Goal: Task Accomplishment & Management: Manage account settings

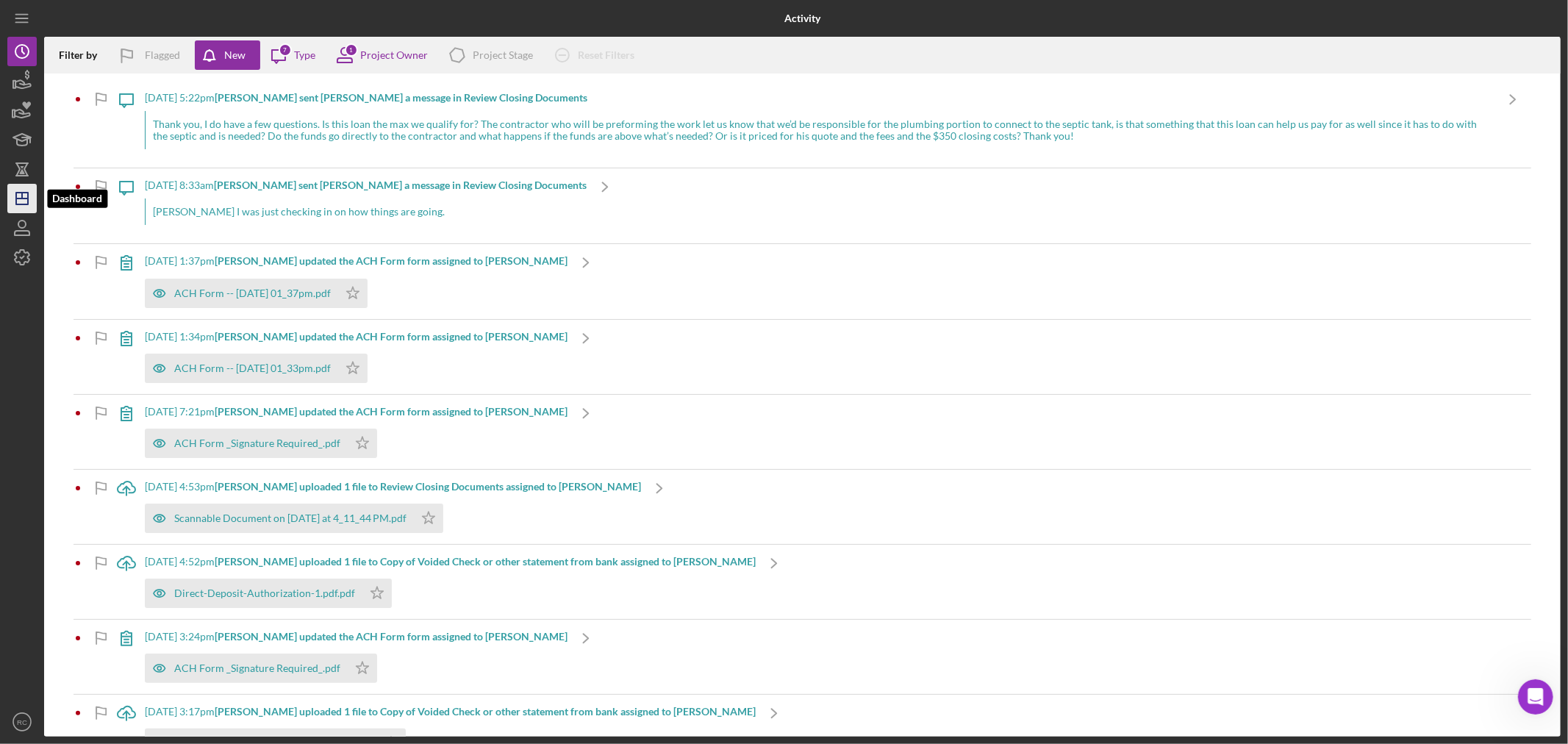
click at [20, 190] on icon "Icon/Dashboard" at bounding box center [22, 198] width 37 height 37
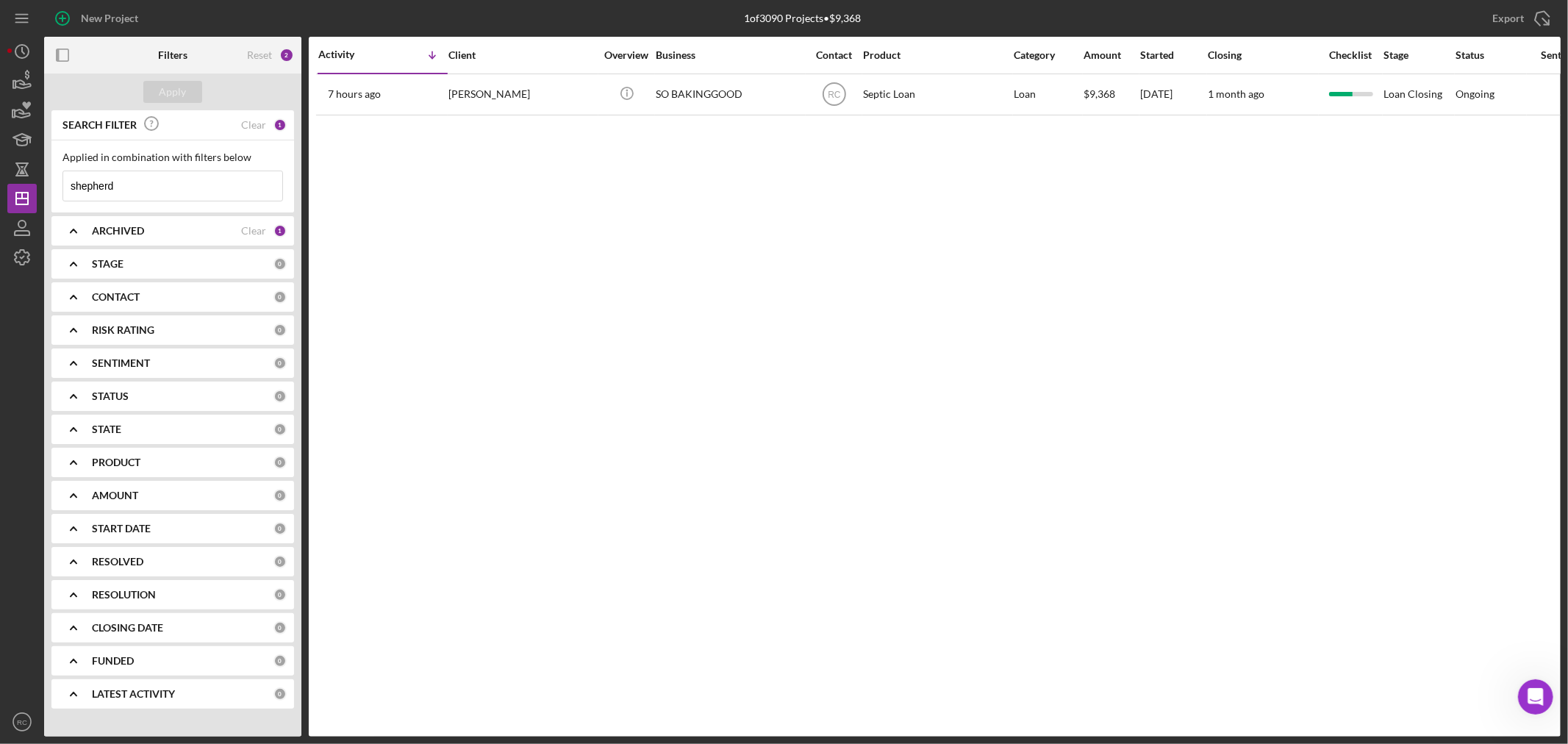
drag, startPoint x: 189, startPoint y: 184, endPoint x: 52, endPoint y: 177, distance: 137.2
click at [52, 177] on div "Applied in combination with filters below shepherd Icon/Menu Close" at bounding box center [173, 176] width 243 height 72
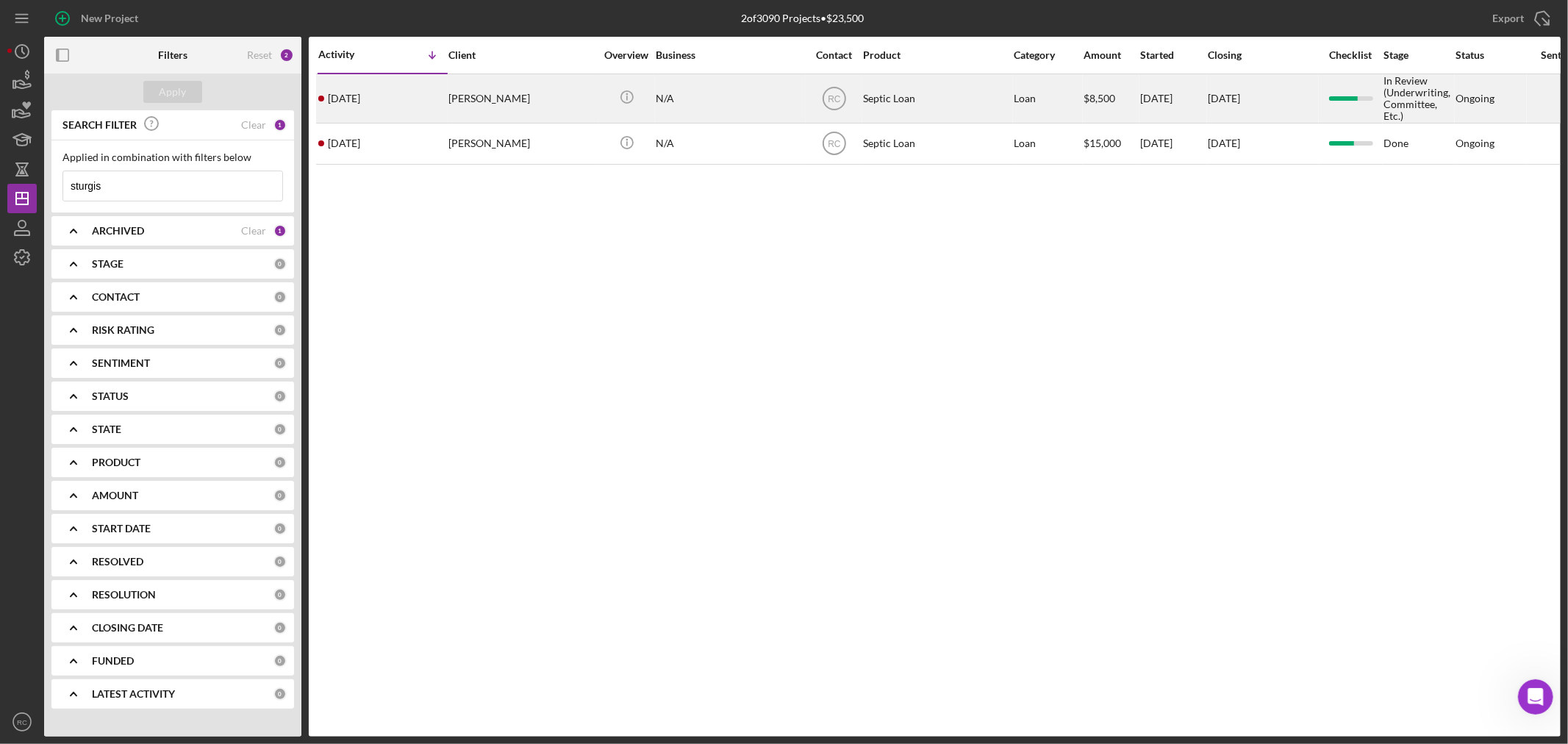
type input "sturgis"
click at [510, 103] on div "[PERSON_NAME]" at bounding box center [522, 99] width 147 height 47
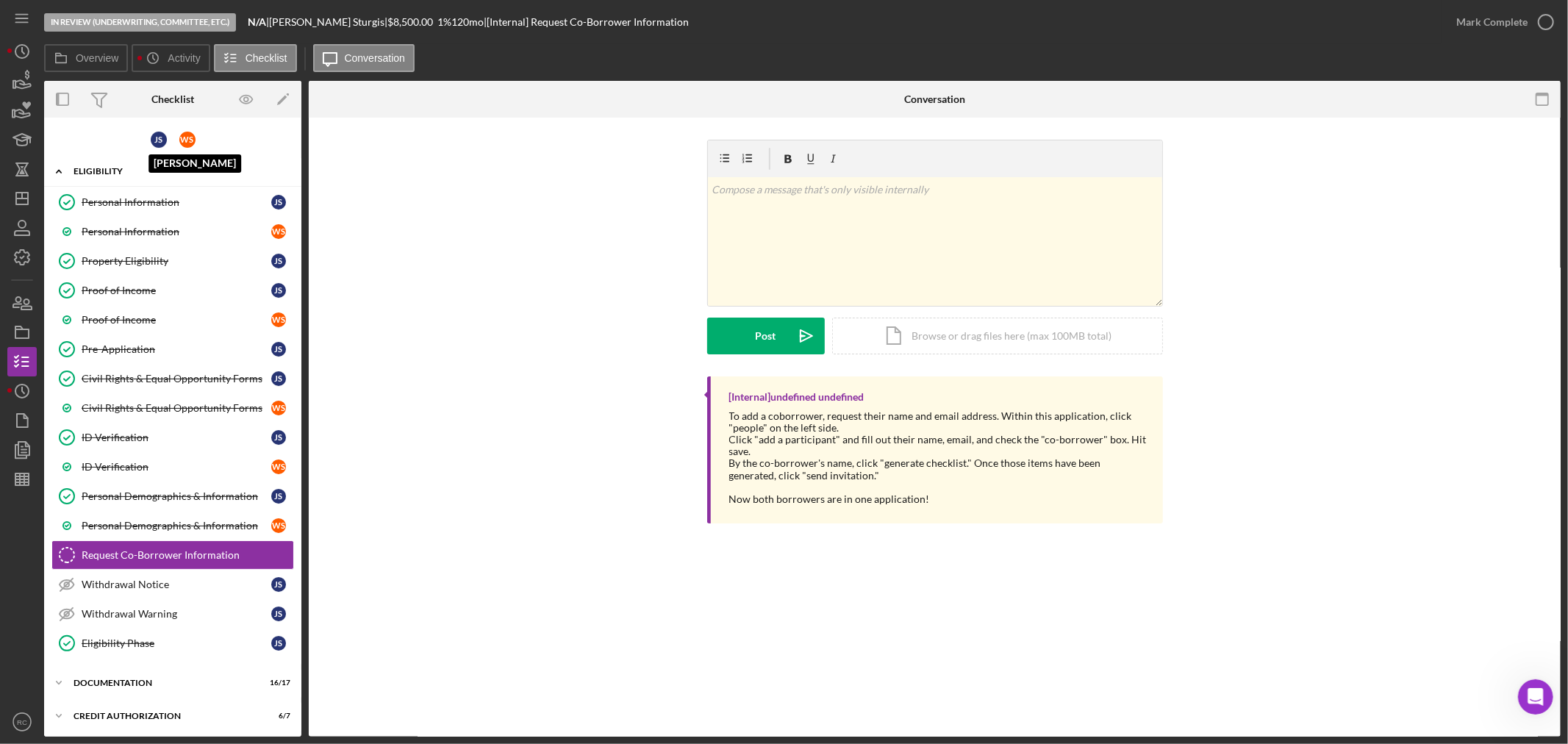
drag, startPoint x: 152, startPoint y: 142, endPoint x: 152, endPoint y: 160, distance: 18.0
click at [152, 144] on div "J S" at bounding box center [159, 139] width 16 height 16
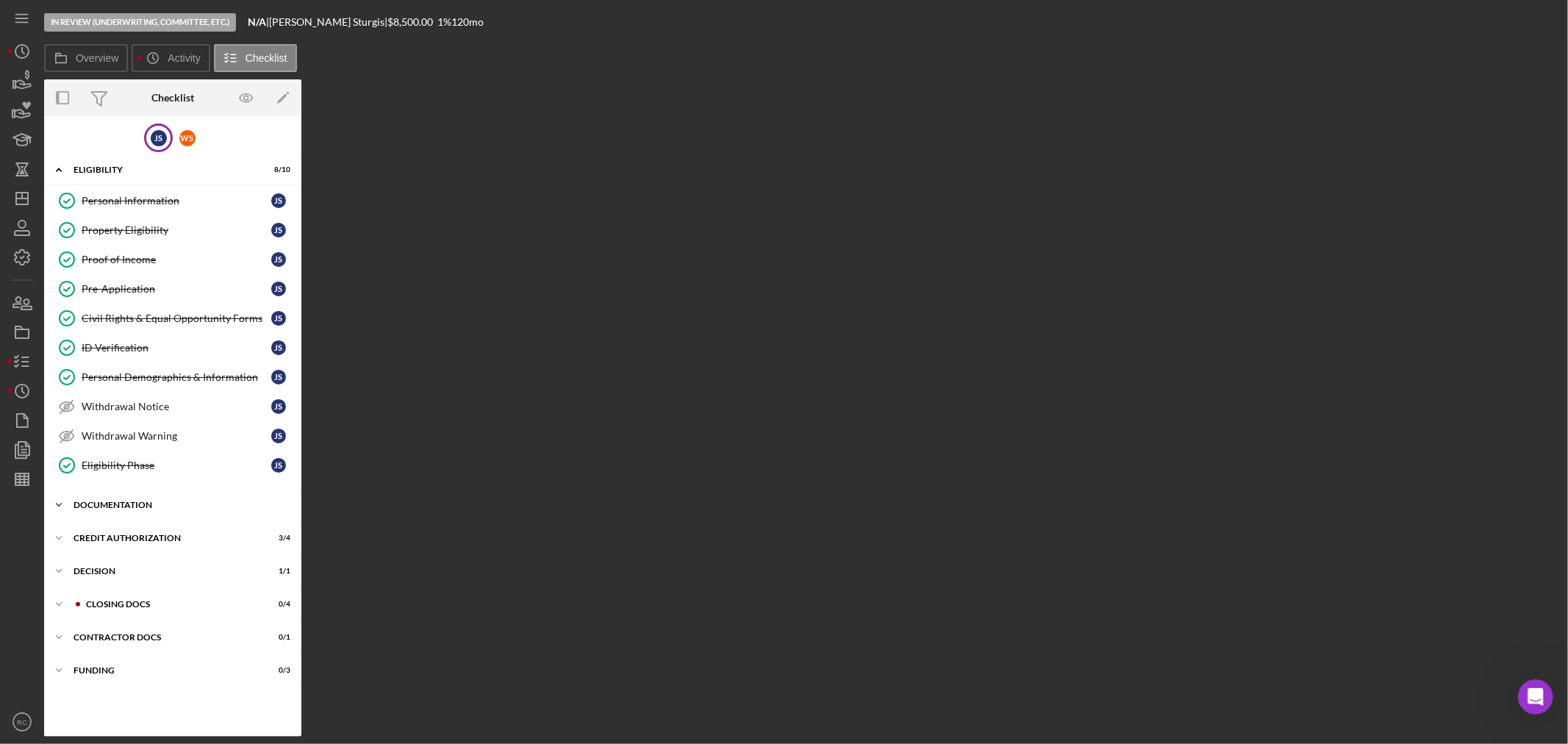
click at [145, 505] on div "Documentation" at bounding box center [177, 504] width 209 height 8
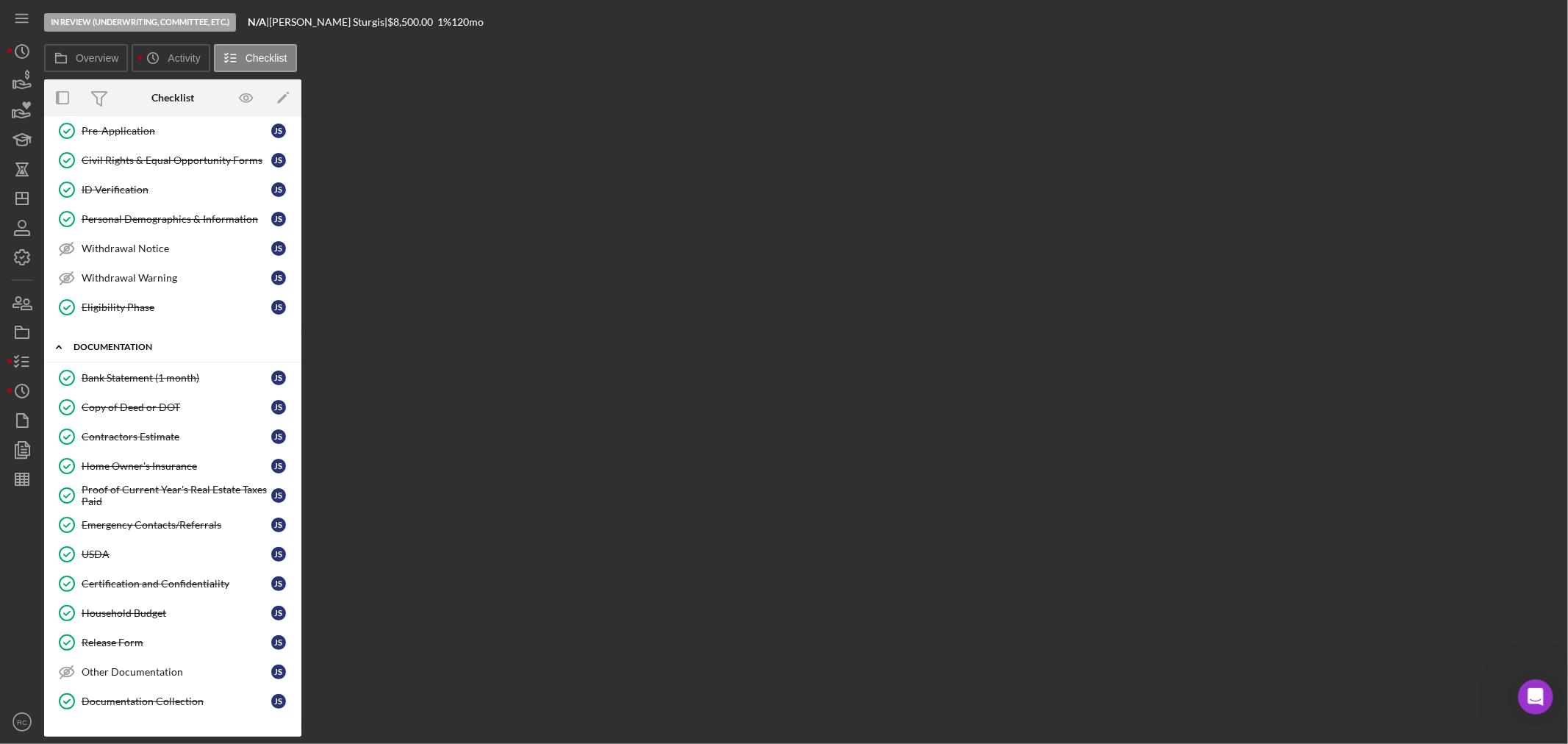
scroll to position [319, 0]
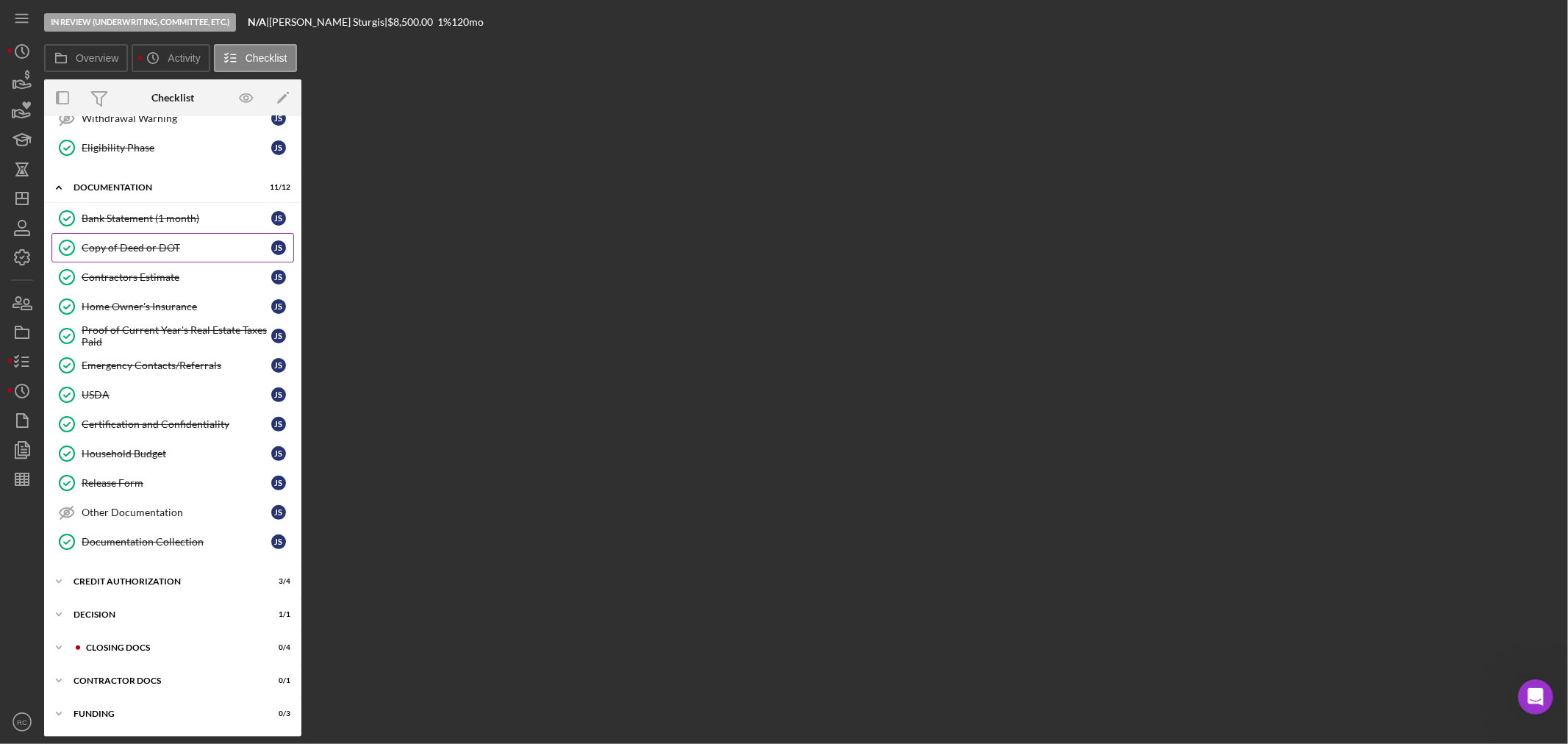
click at [143, 242] on div "Copy of Deed or DOT" at bounding box center [176, 248] width 190 height 12
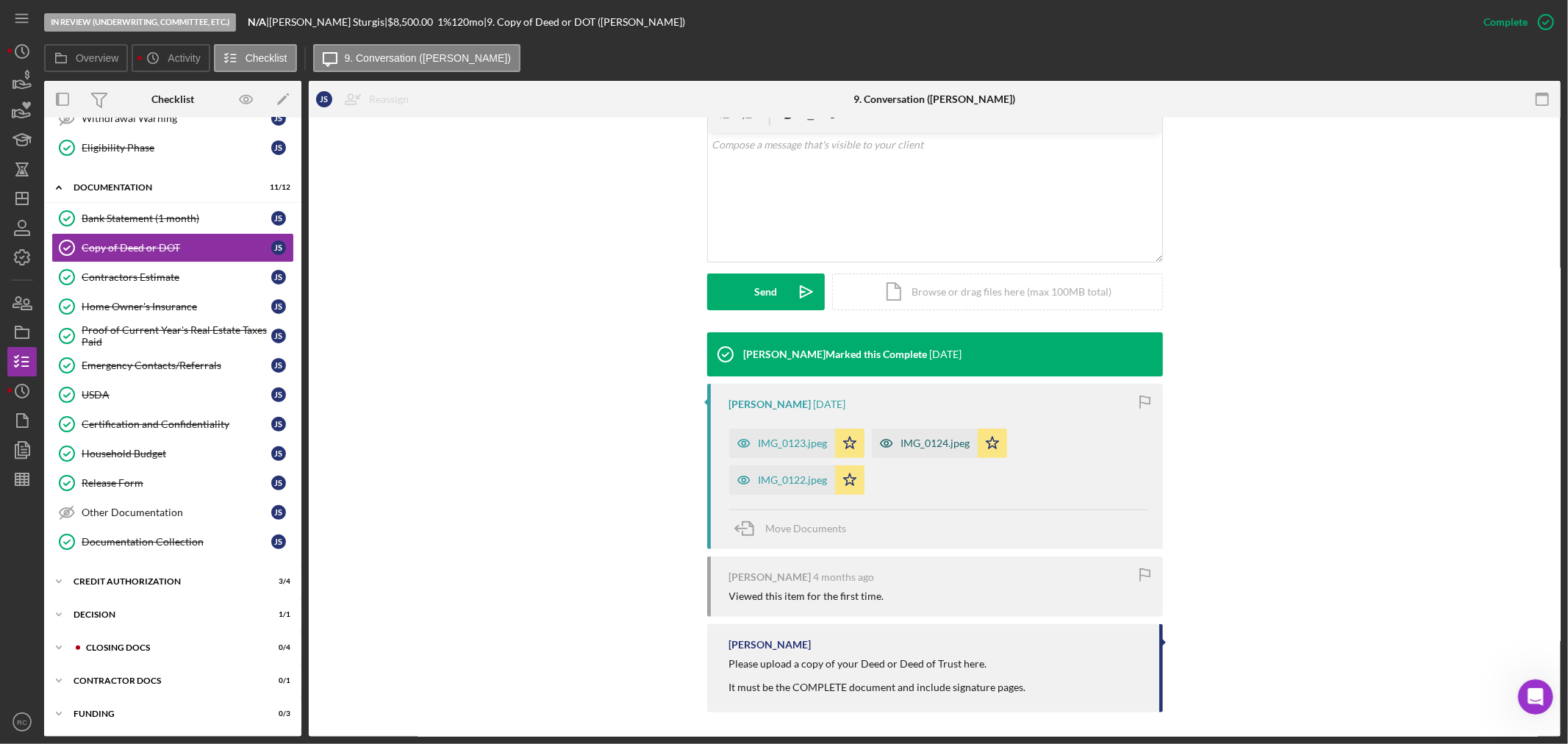
scroll to position [281, 0]
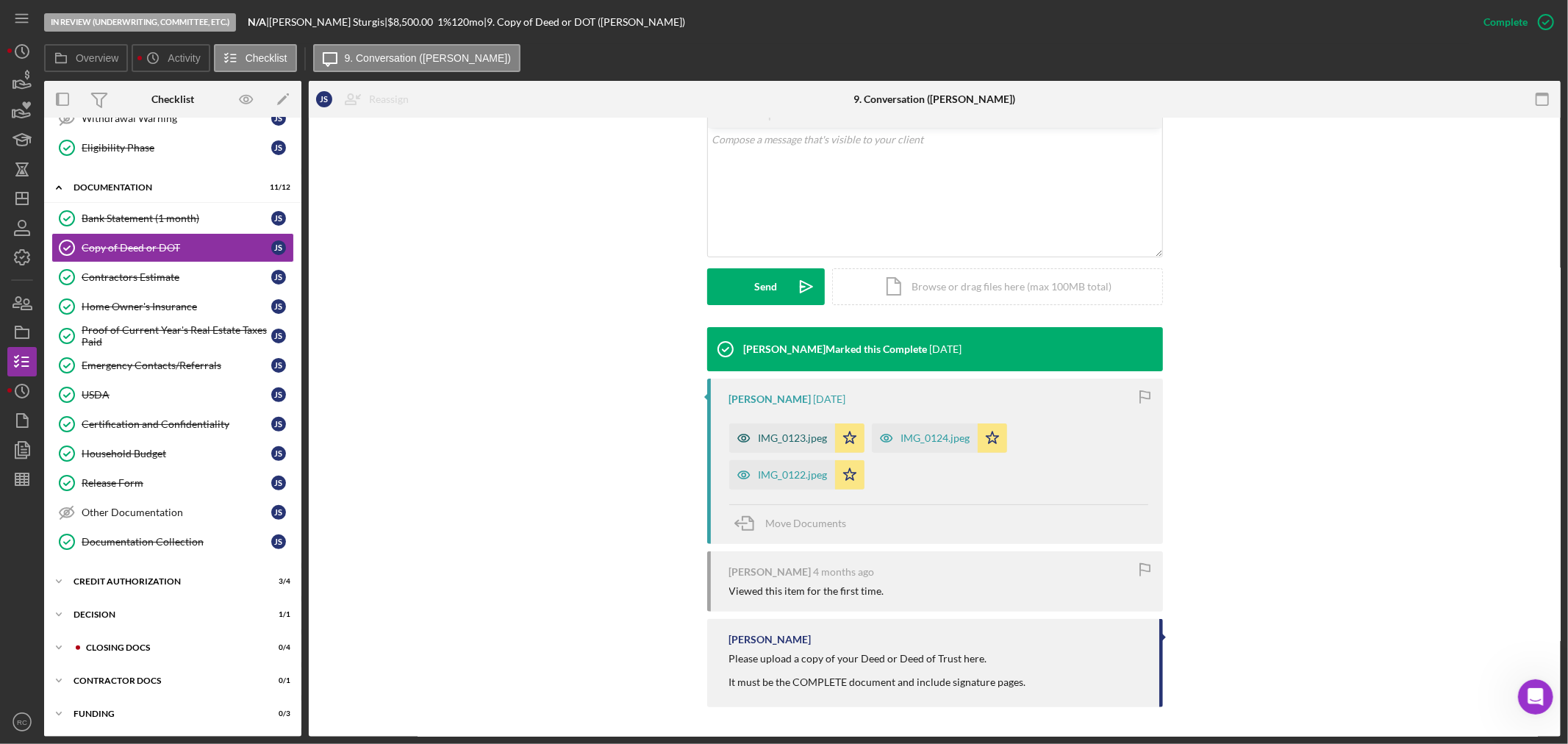
click at [796, 435] on div "IMG_0123.jpeg" at bounding box center [793, 438] width 69 height 12
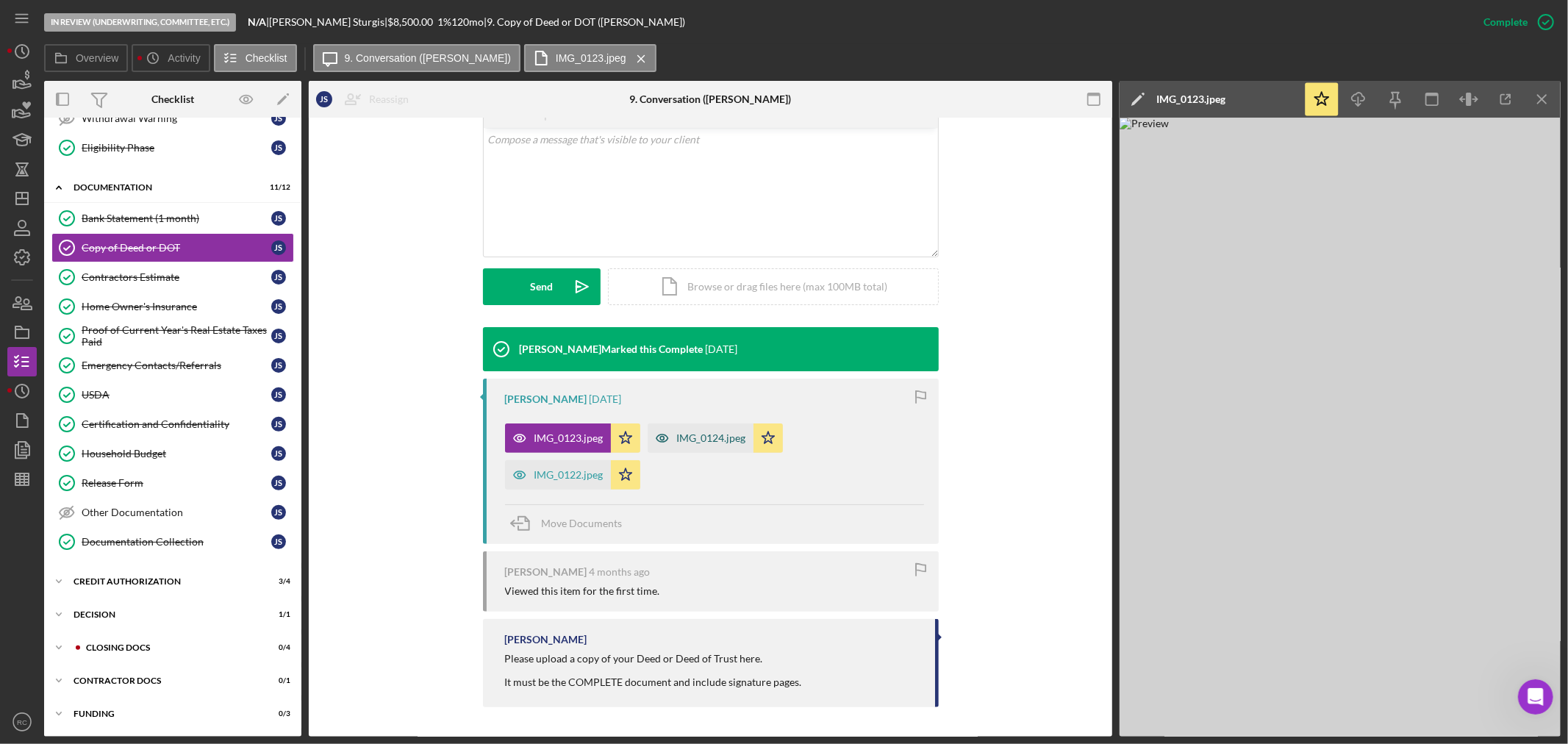
click at [714, 444] on div "IMG_0124.jpeg" at bounding box center [700, 437] width 106 height 29
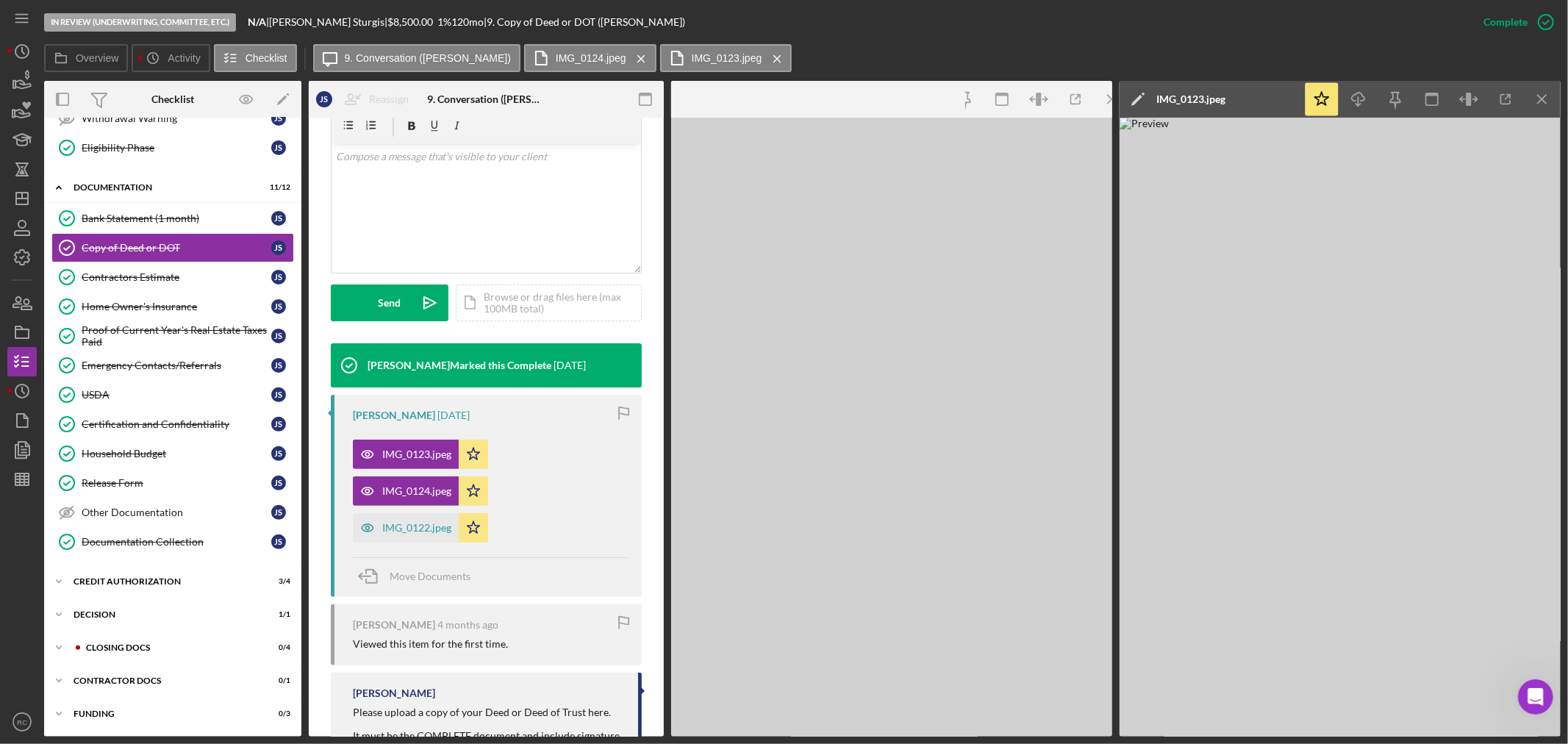
scroll to position [296, 0]
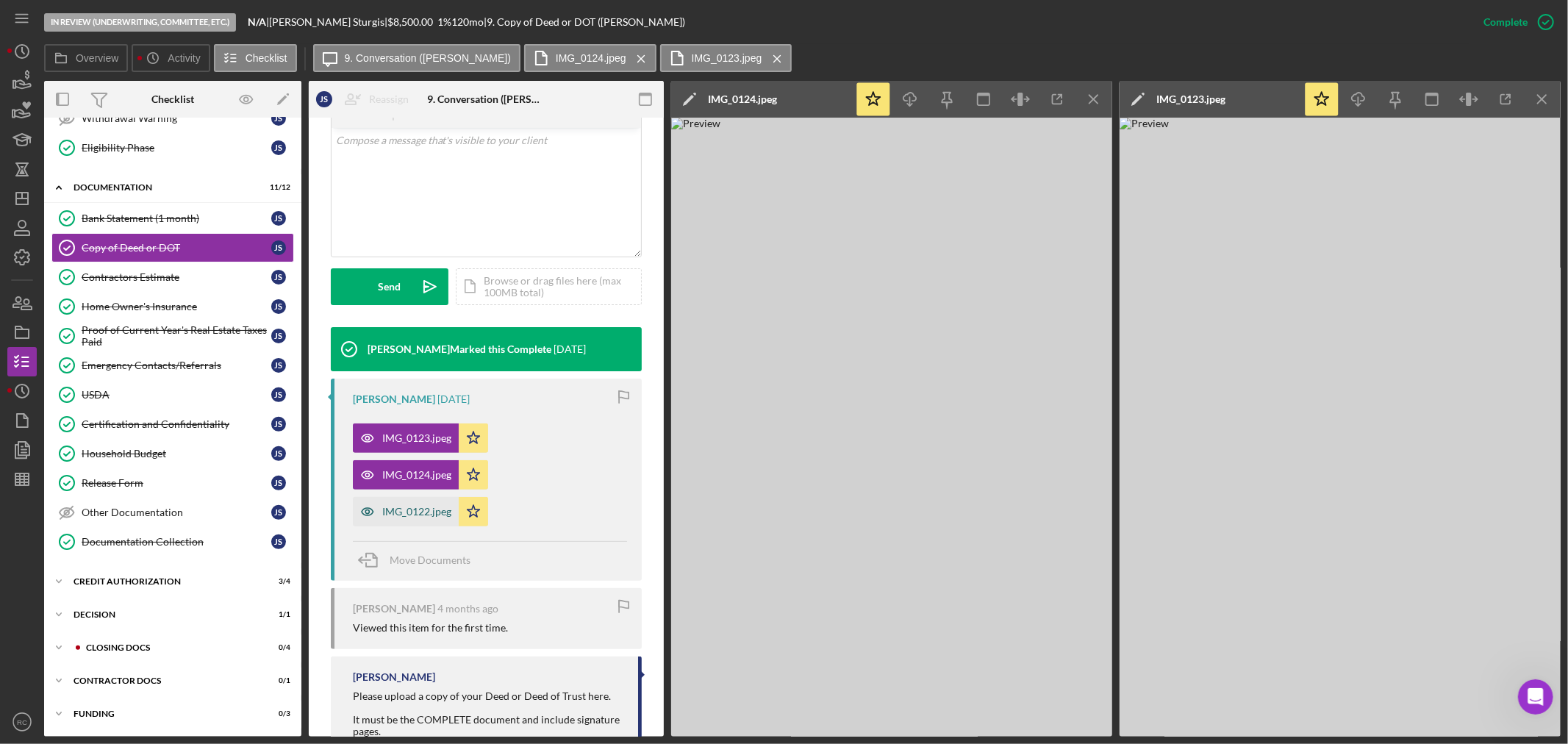
click at [437, 521] on div "IMG_0122.jpeg" at bounding box center [405, 511] width 106 height 29
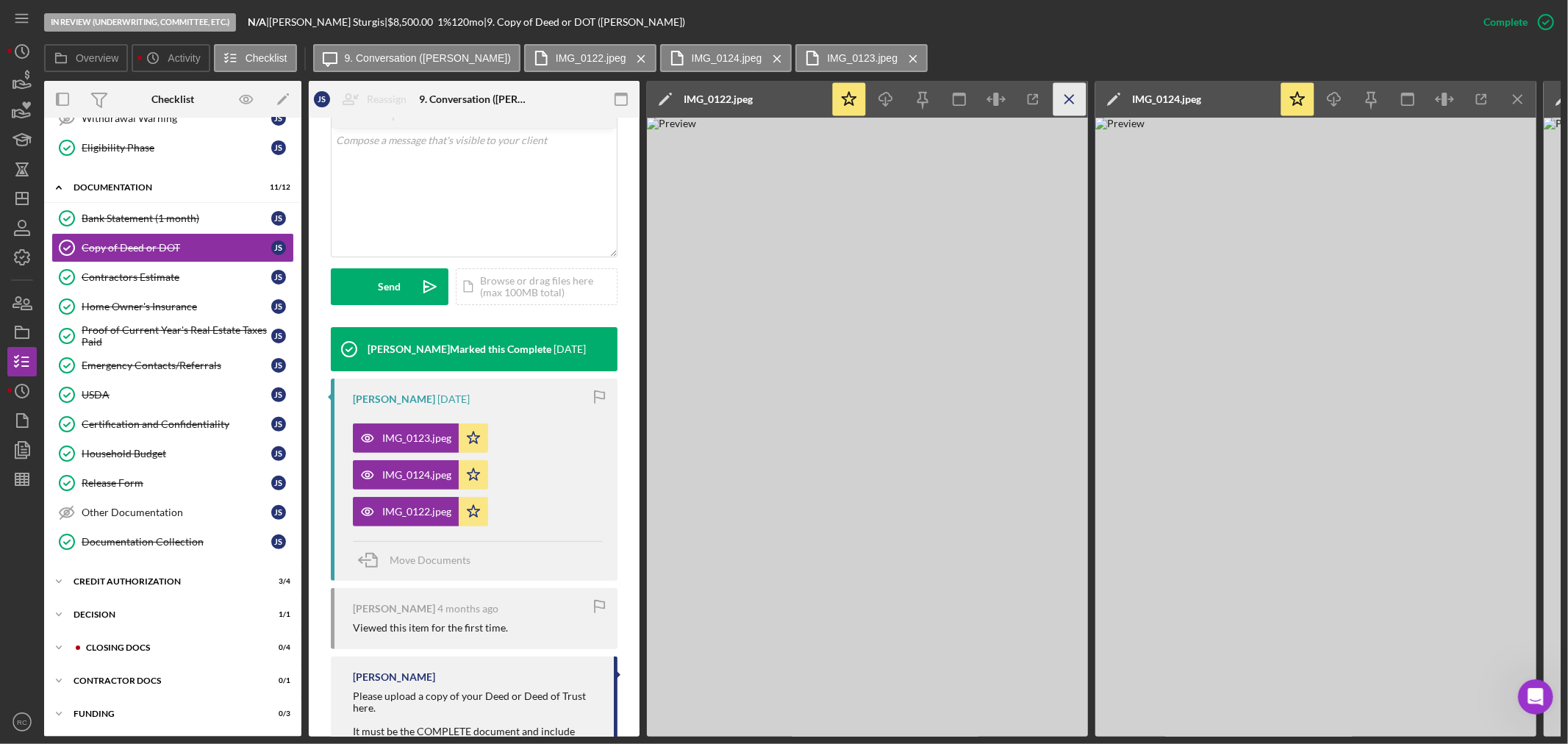
click at [1064, 99] on icon "Icon/Menu Close" at bounding box center [1070, 99] width 33 height 33
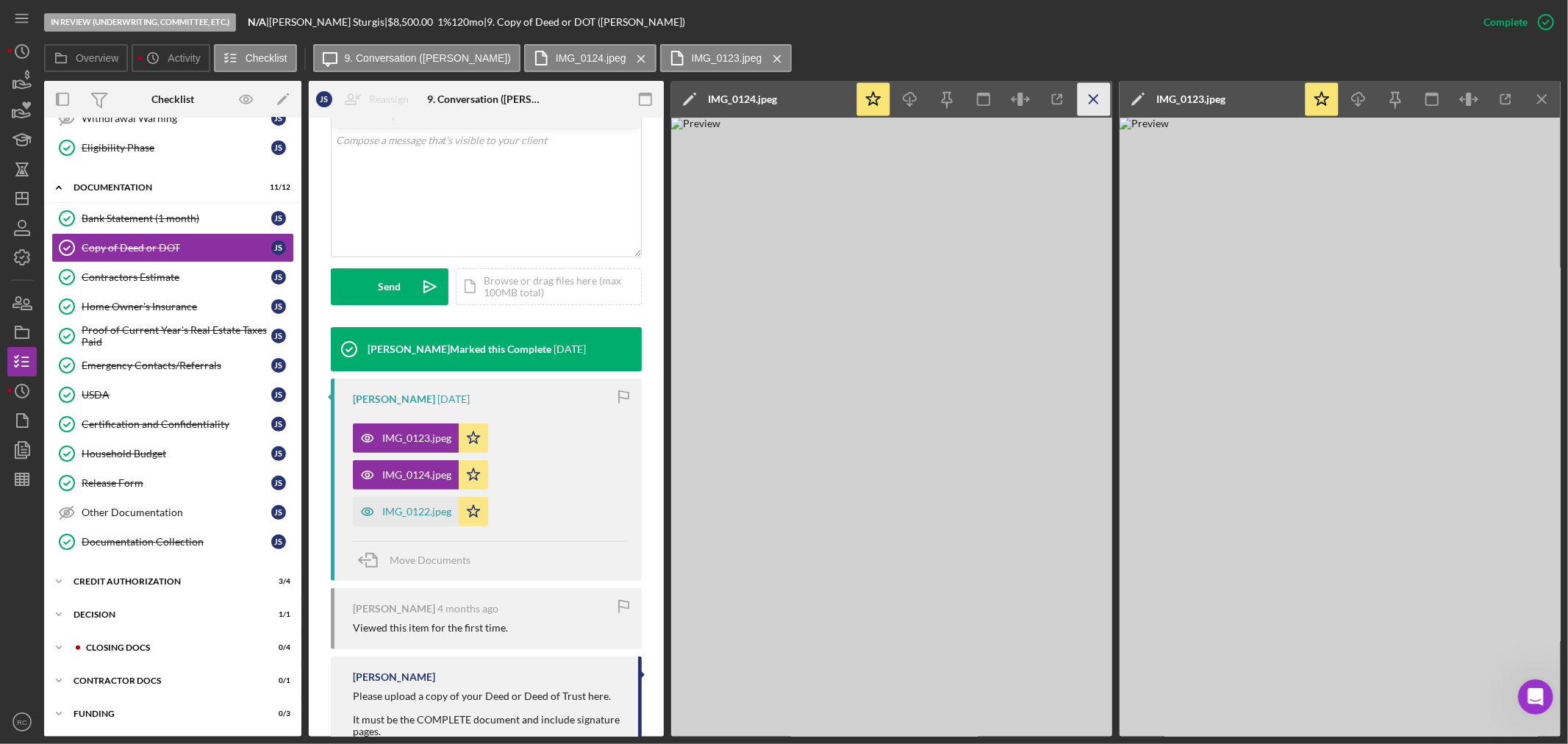
click at [1093, 106] on icon "Icon/Menu Close" at bounding box center [1093, 99] width 33 height 33
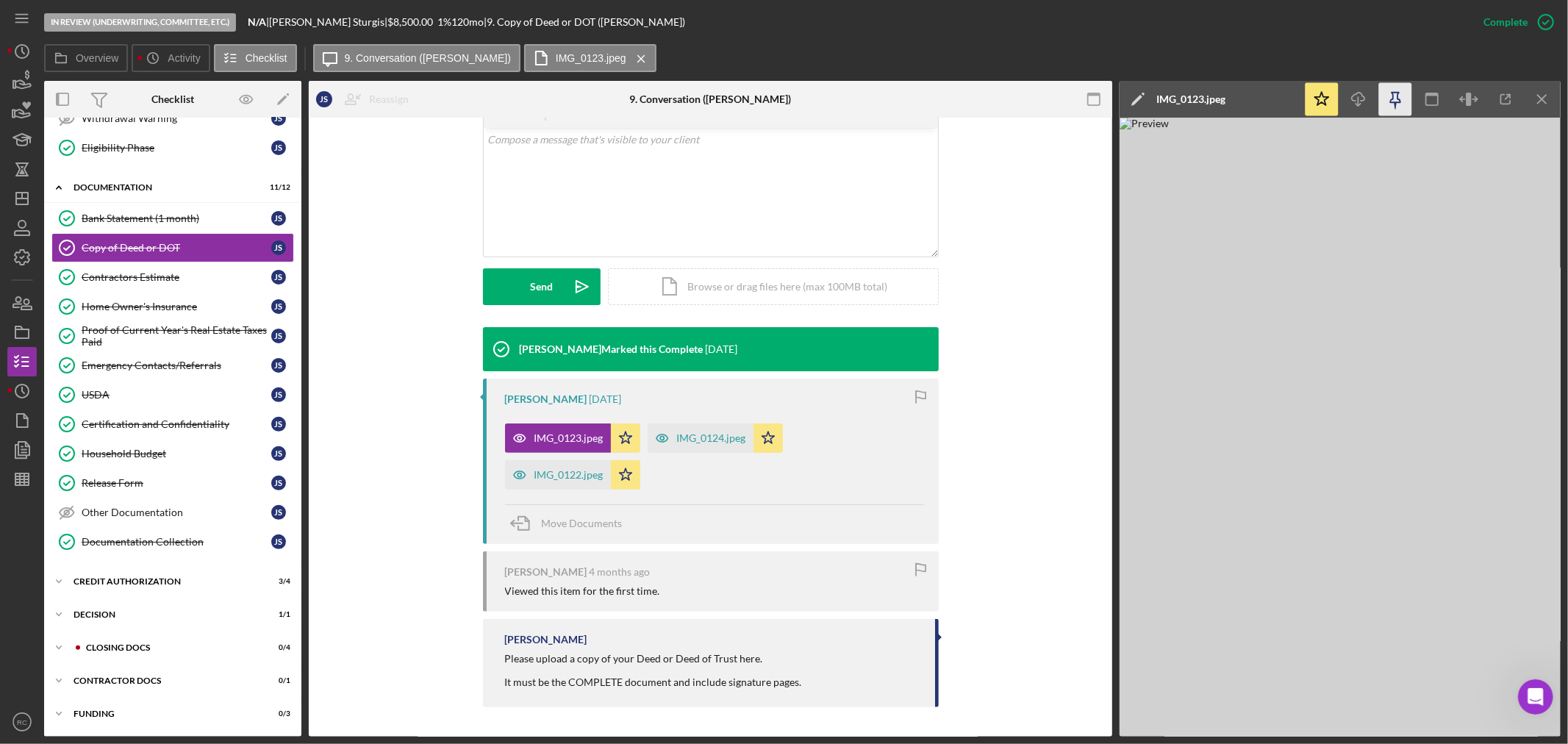
click at [1400, 96] on icon "button" at bounding box center [1395, 99] width 33 height 33
click at [1398, 98] on icon "button" at bounding box center [1394, 98] width 10 height 10
click at [1361, 114] on icon "Icon/Download" at bounding box center [1358, 99] width 33 height 33
click at [25, 395] on circle "button" at bounding box center [22, 391] width 13 height 13
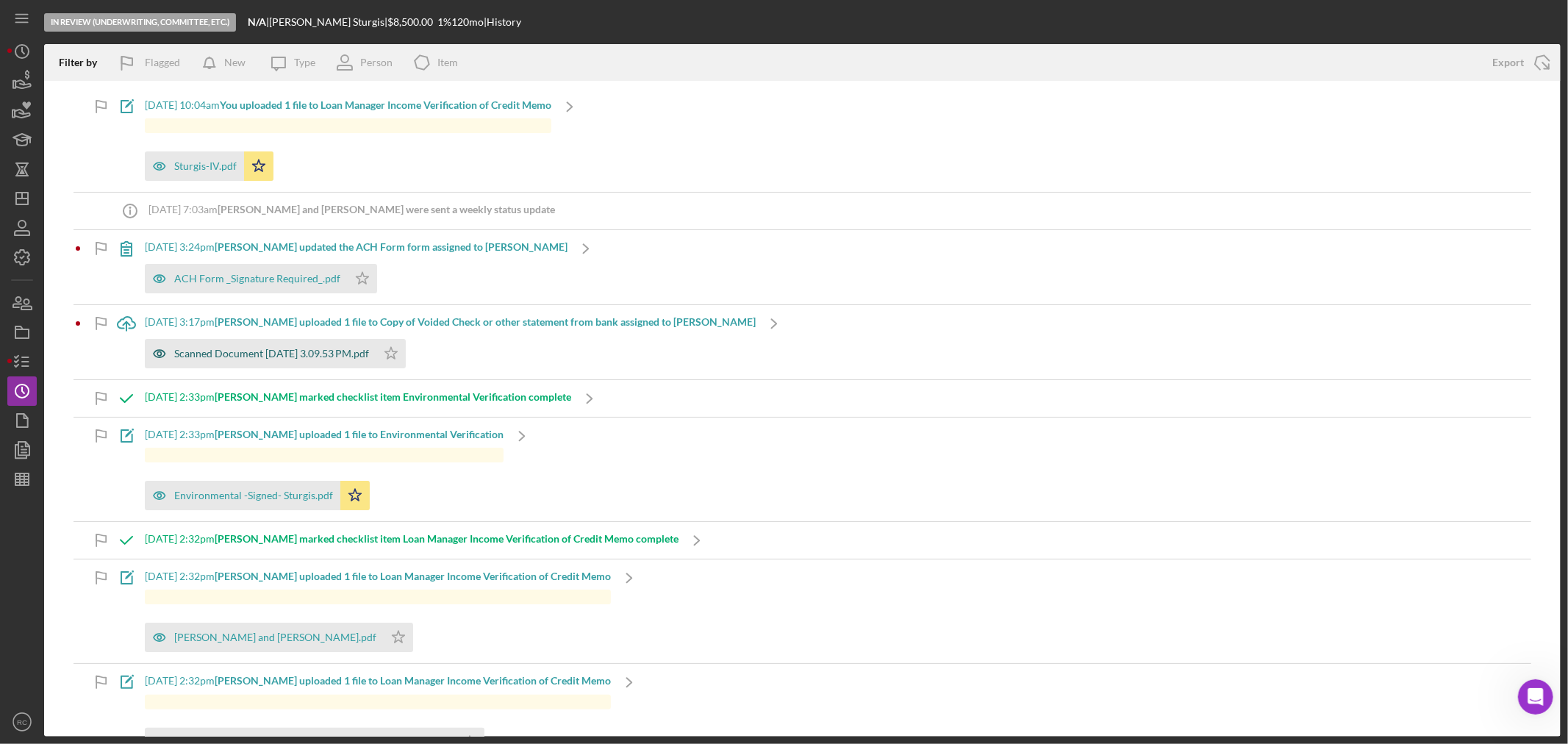
click at [309, 365] on div "Scanned Document [DATE] 3.09.53 PM.pdf" at bounding box center [260, 353] width 232 height 29
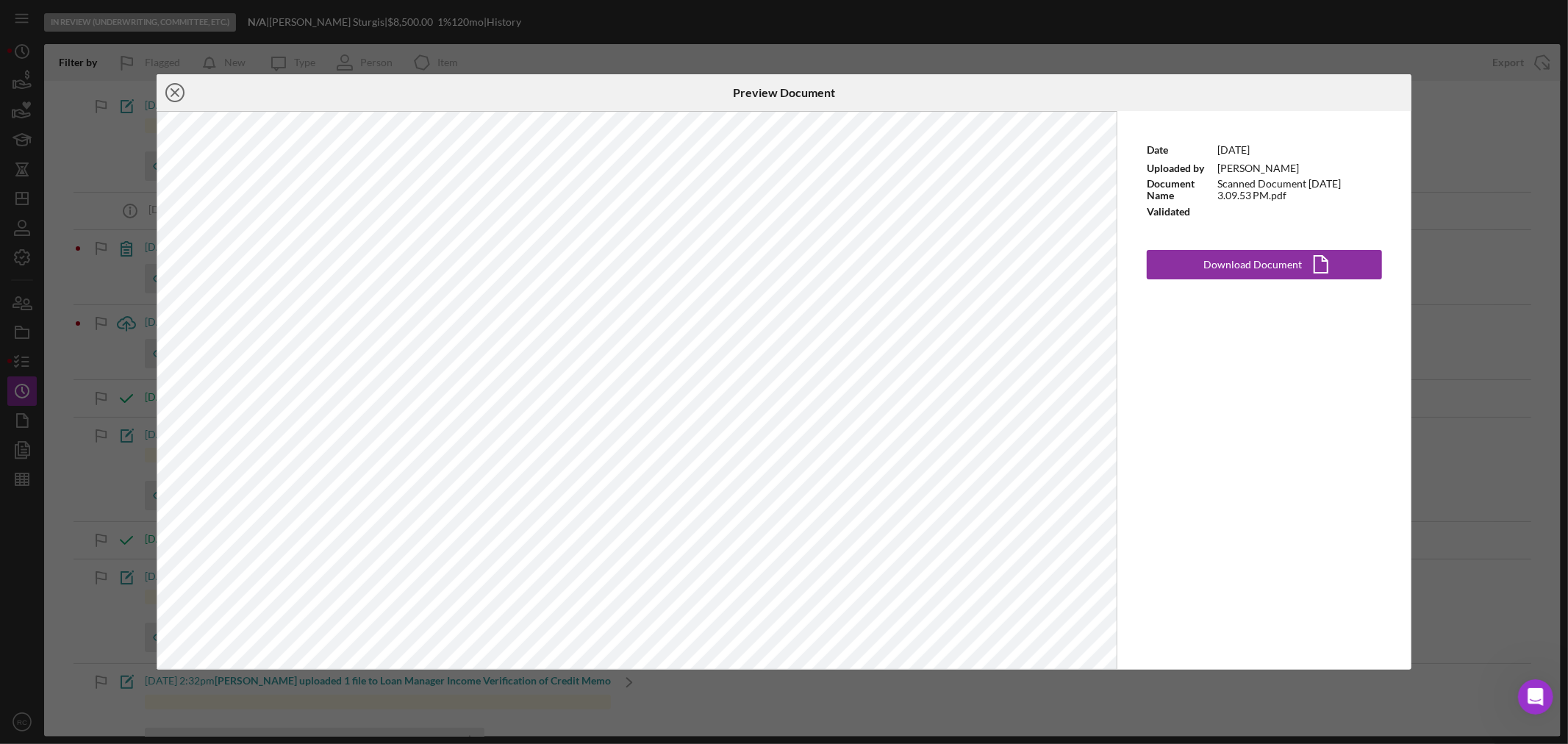
click at [173, 90] on line at bounding box center [175, 93] width 8 height 8
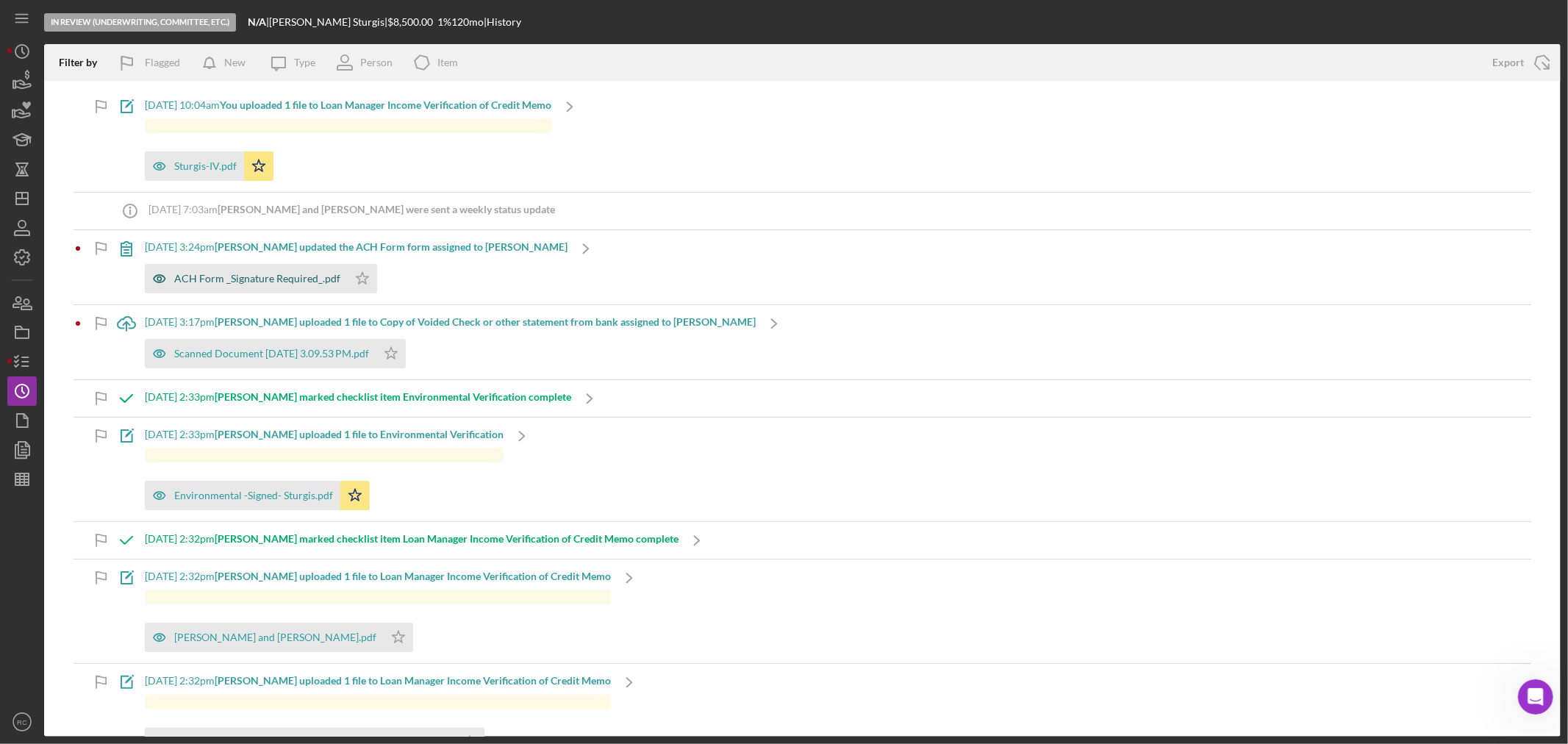
click at [294, 281] on div "ACH Form _Signature Required_.pdf" at bounding box center [257, 279] width 166 height 12
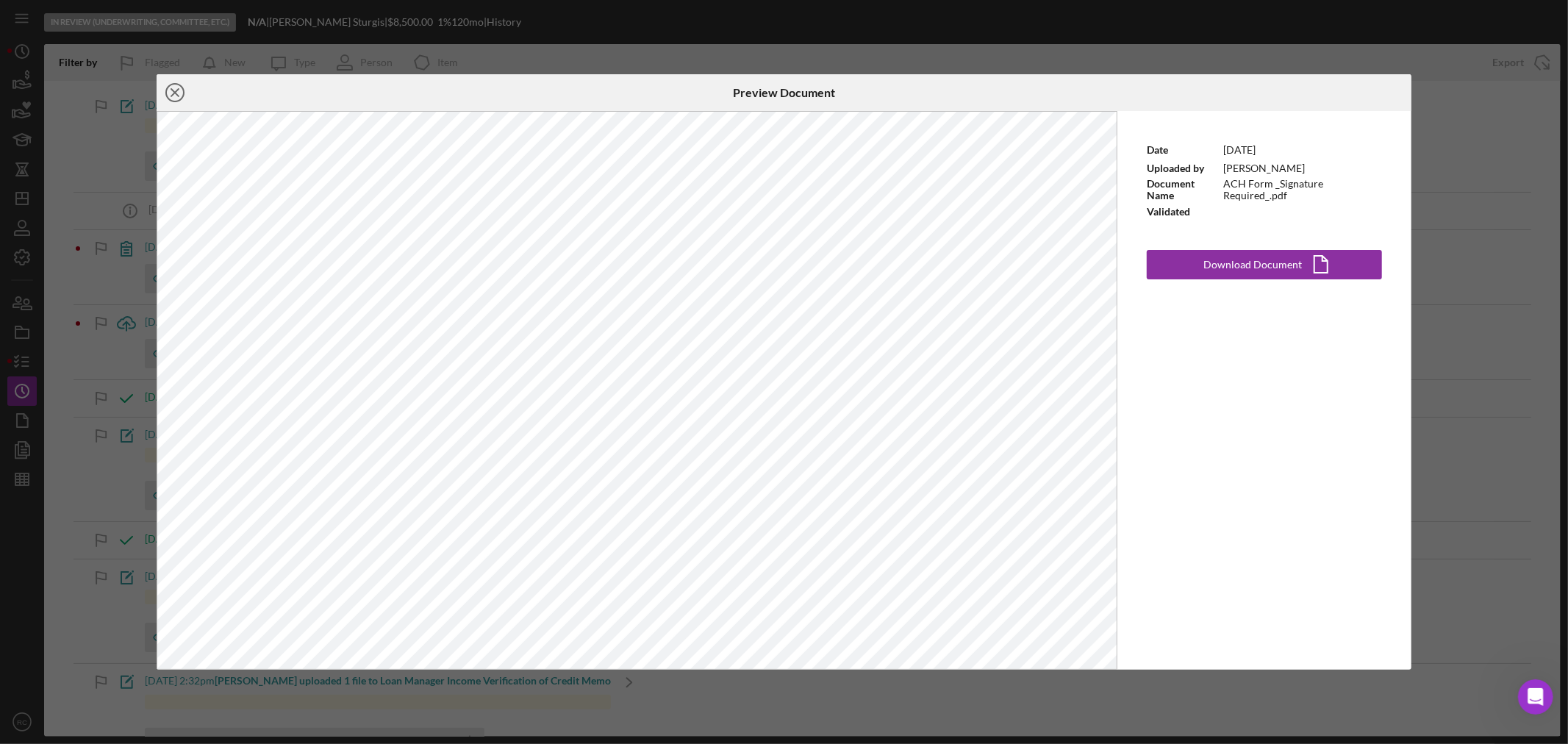
click at [181, 89] on icon "Icon/Close" at bounding box center [175, 92] width 37 height 37
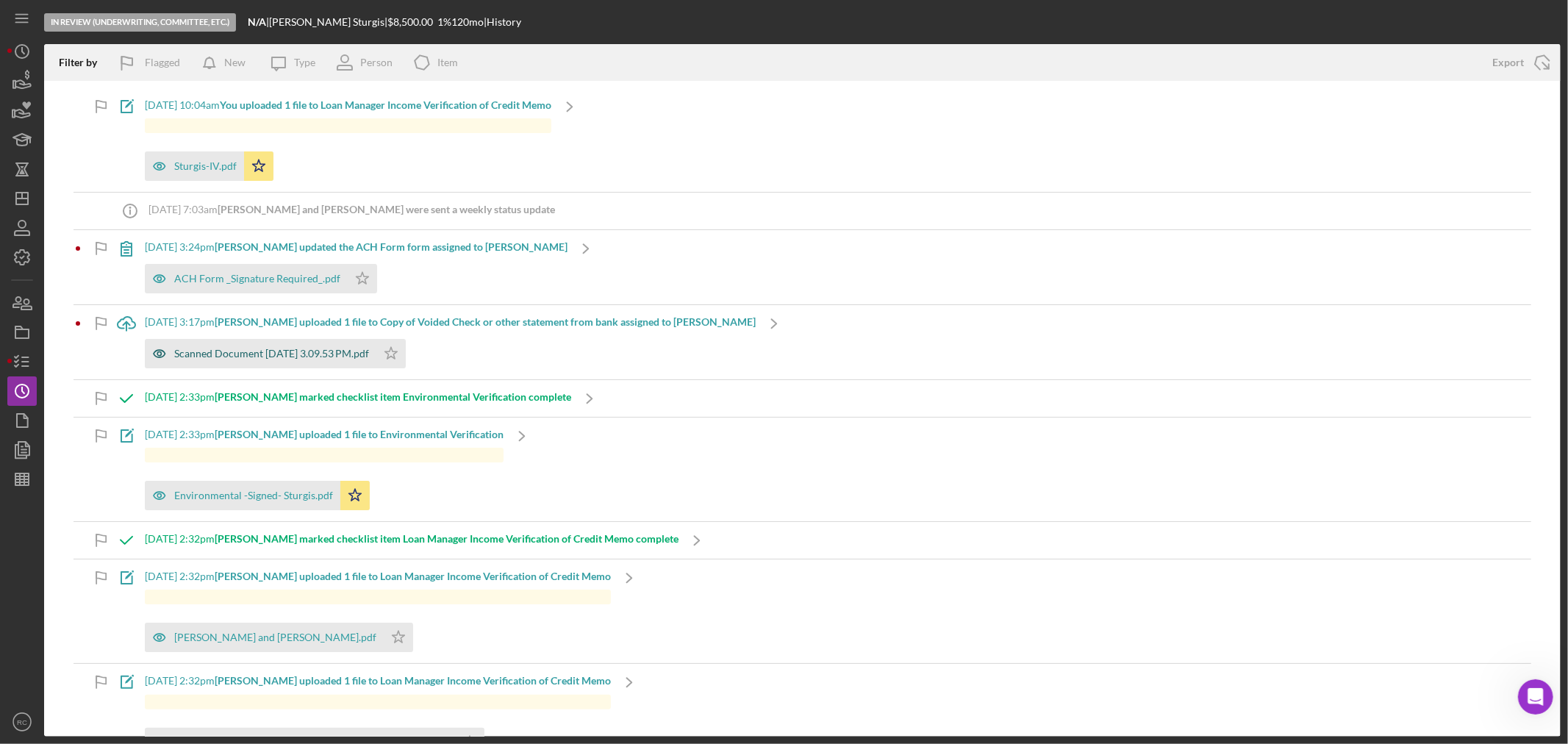
click at [298, 358] on div "Scanned Document [DATE] 3.09.53 PM.pdf" at bounding box center [272, 354] width 195 height 12
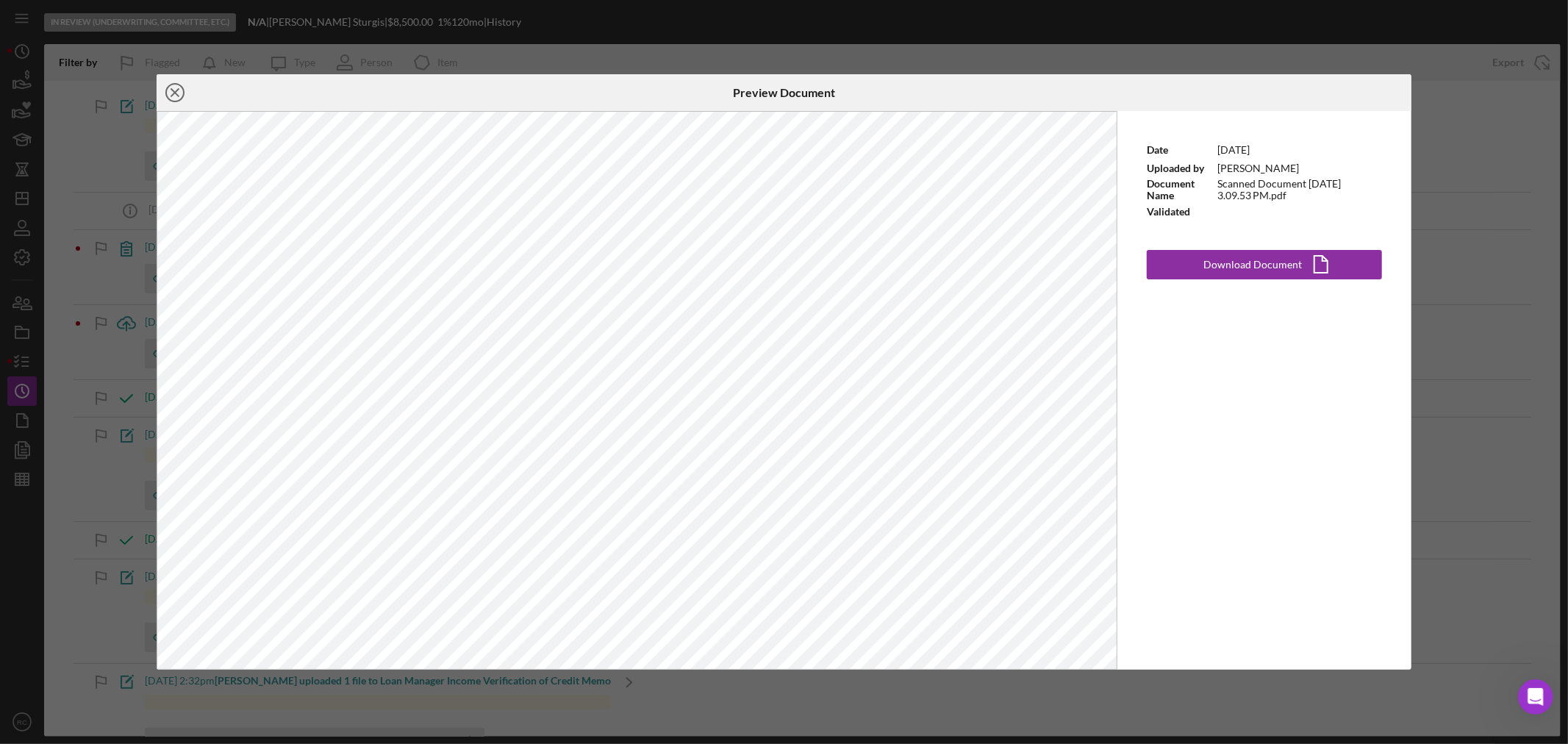
click at [181, 97] on icon "Icon/Close" at bounding box center [175, 92] width 37 height 37
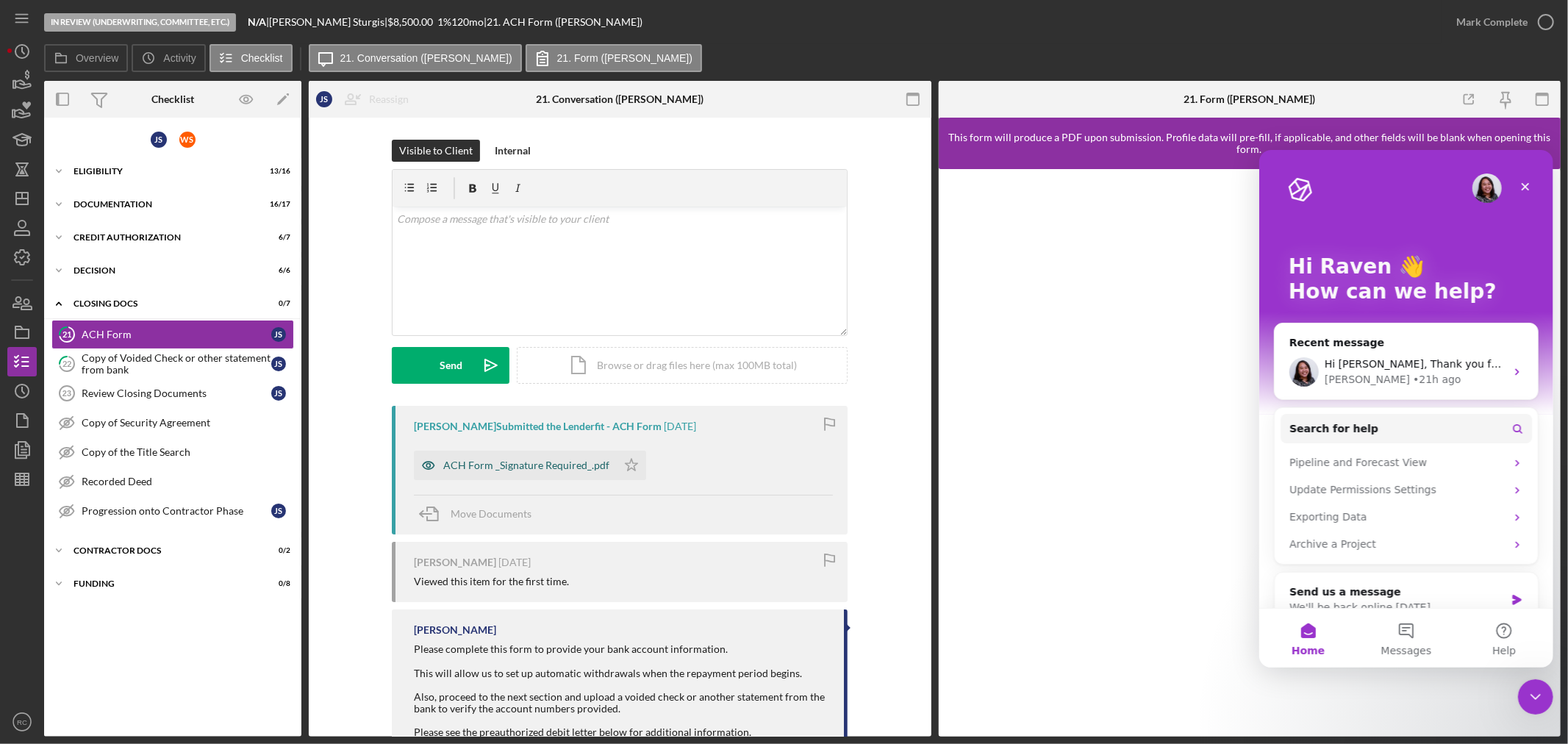
click at [584, 472] on div "ACH Form _Signature Required_.pdf" at bounding box center [515, 464] width 203 height 29
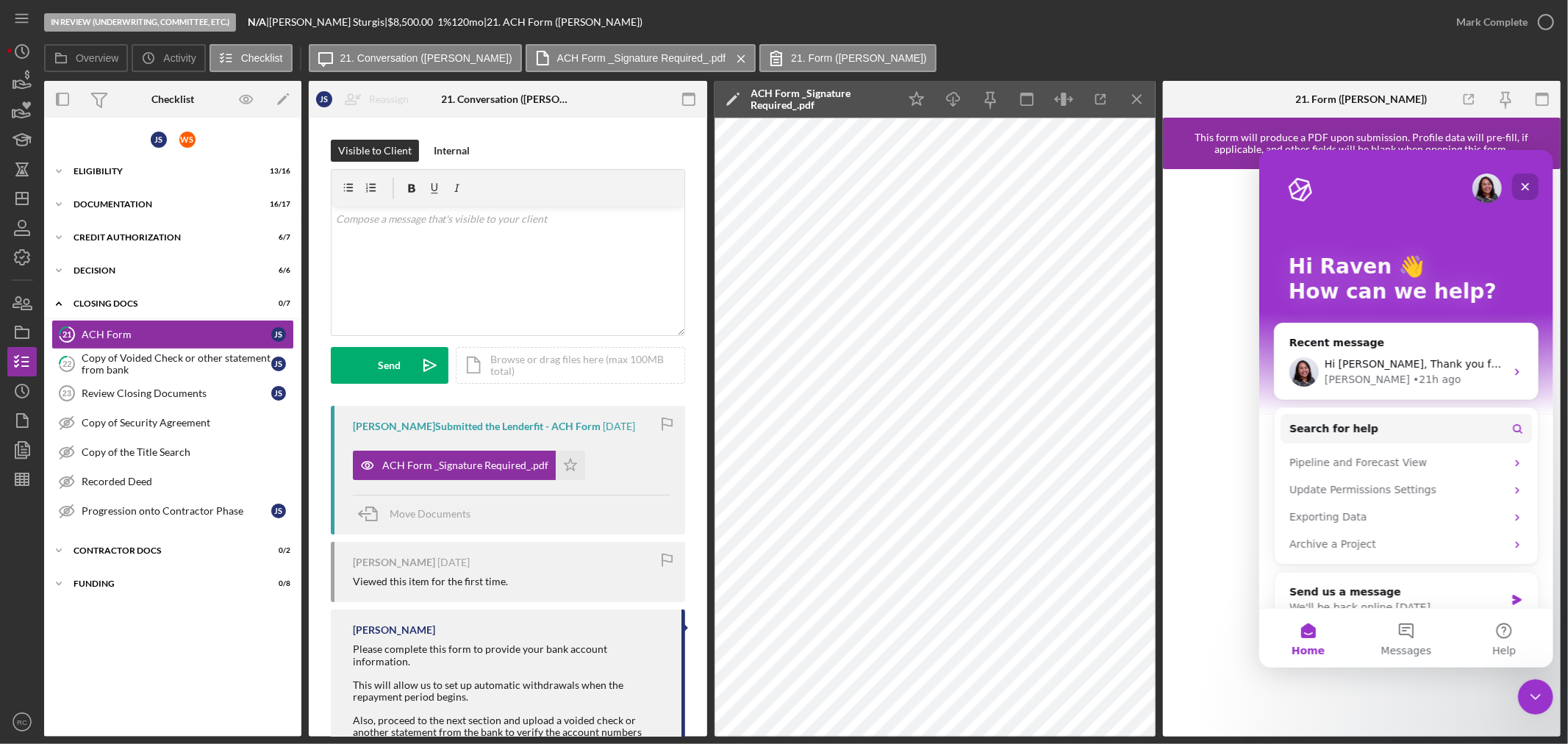
click at [1520, 182] on icon "Close" at bounding box center [1525, 186] width 12 height 12
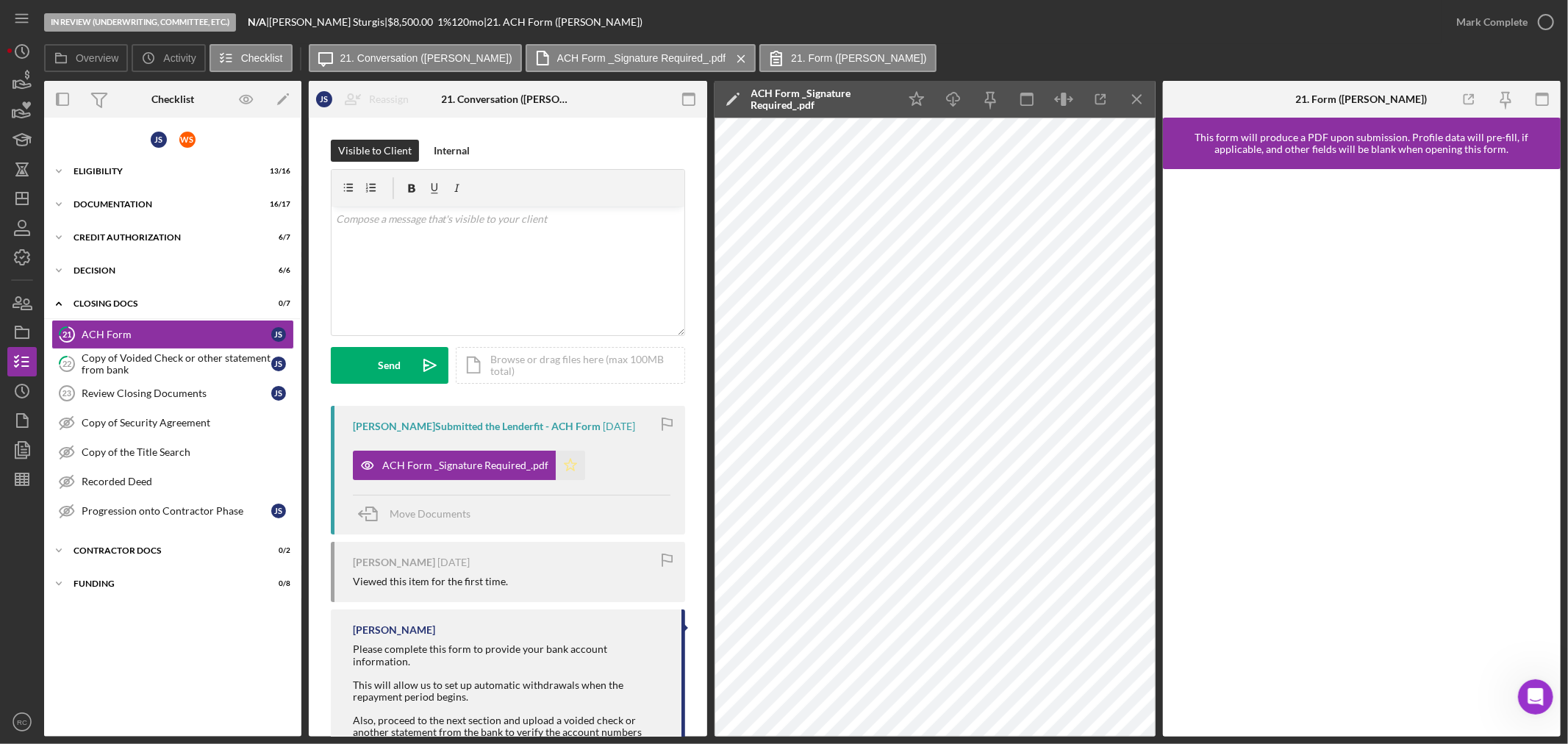
click at [564, 469] on icon "Icon/Star" at bounding box center [570, 464] width 29 height 29
click at [1530, 30] on icon "button" at bounding box center [1545, 22] width 37 height 37
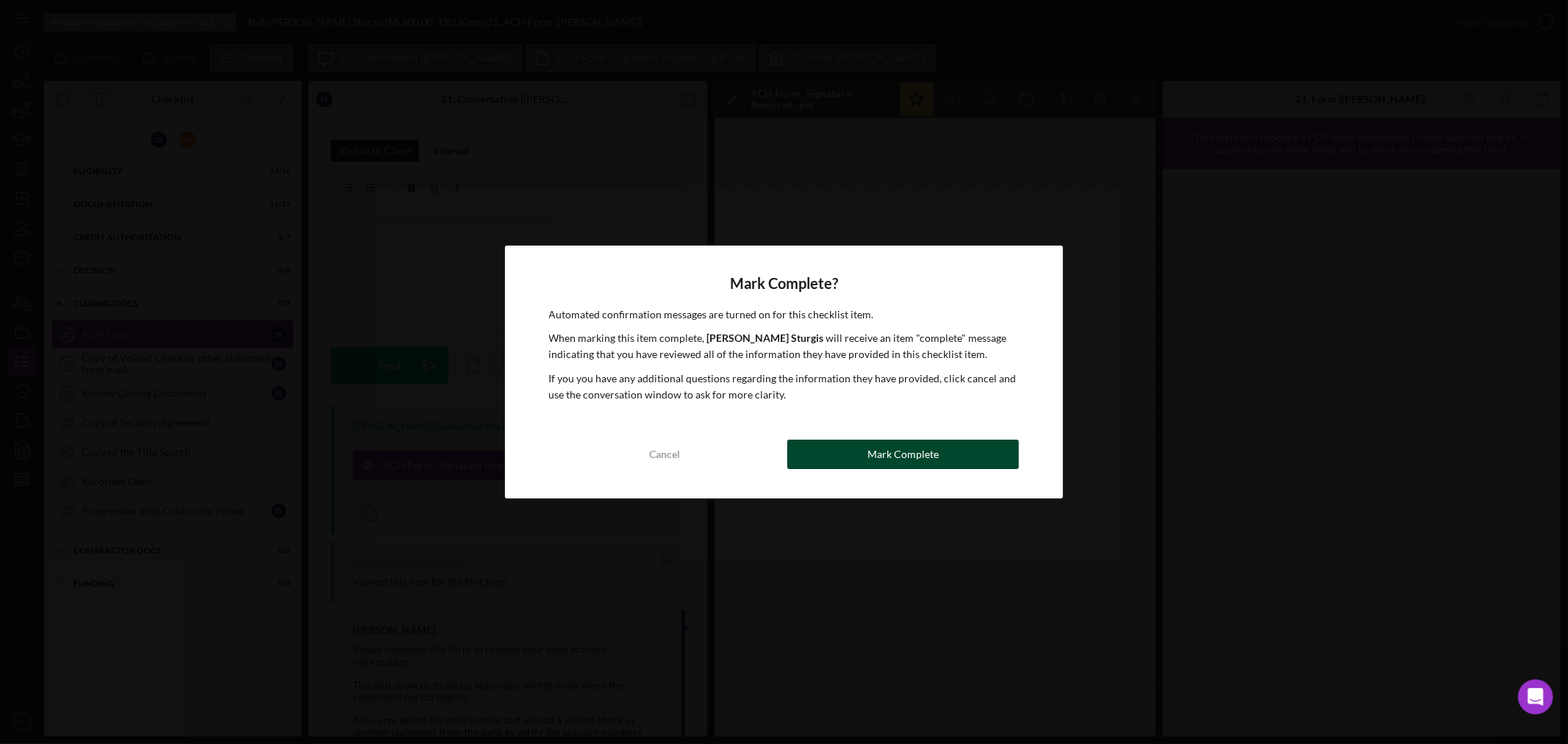
click at [920, 454] on div "Mark Complete" at bounding box center [903, 453] width 71 height 29
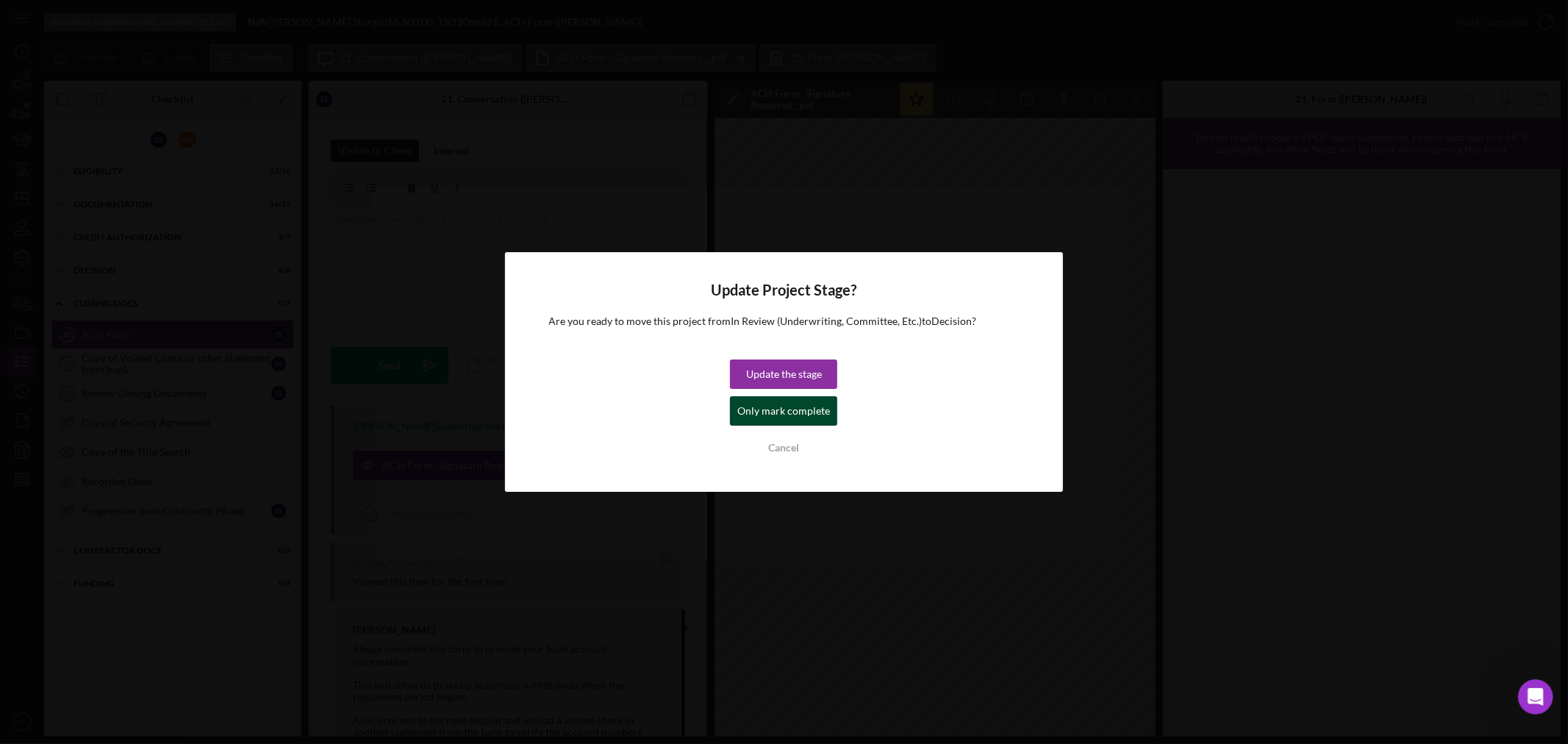
click at [813, 419] on div "Only mark complete" at bounding box center [784, 410] width 93 height 29
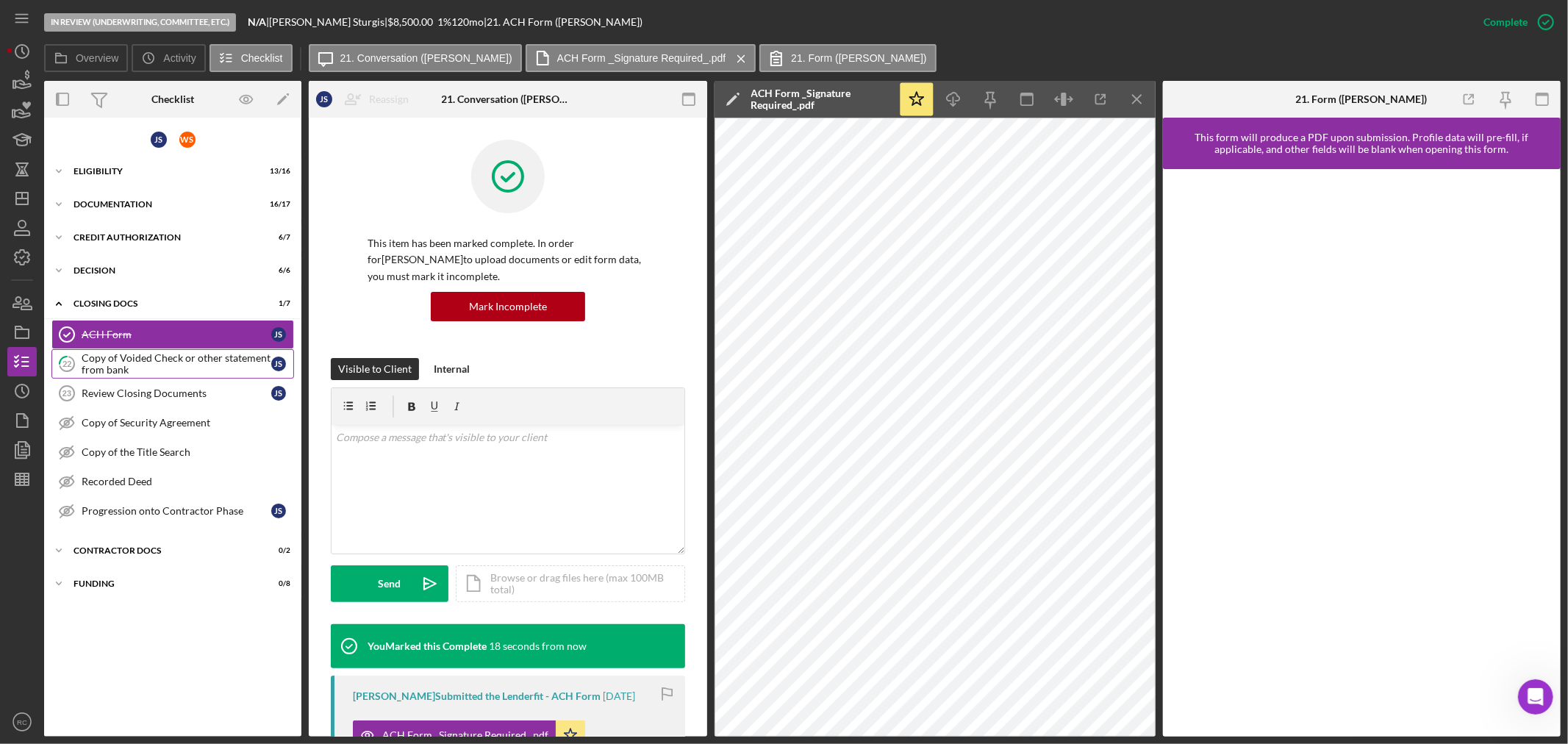
click at [206, 369] on div "Copy of Voided Check or other statement from bank" at bounding box center [176, 363] width 190 height 23
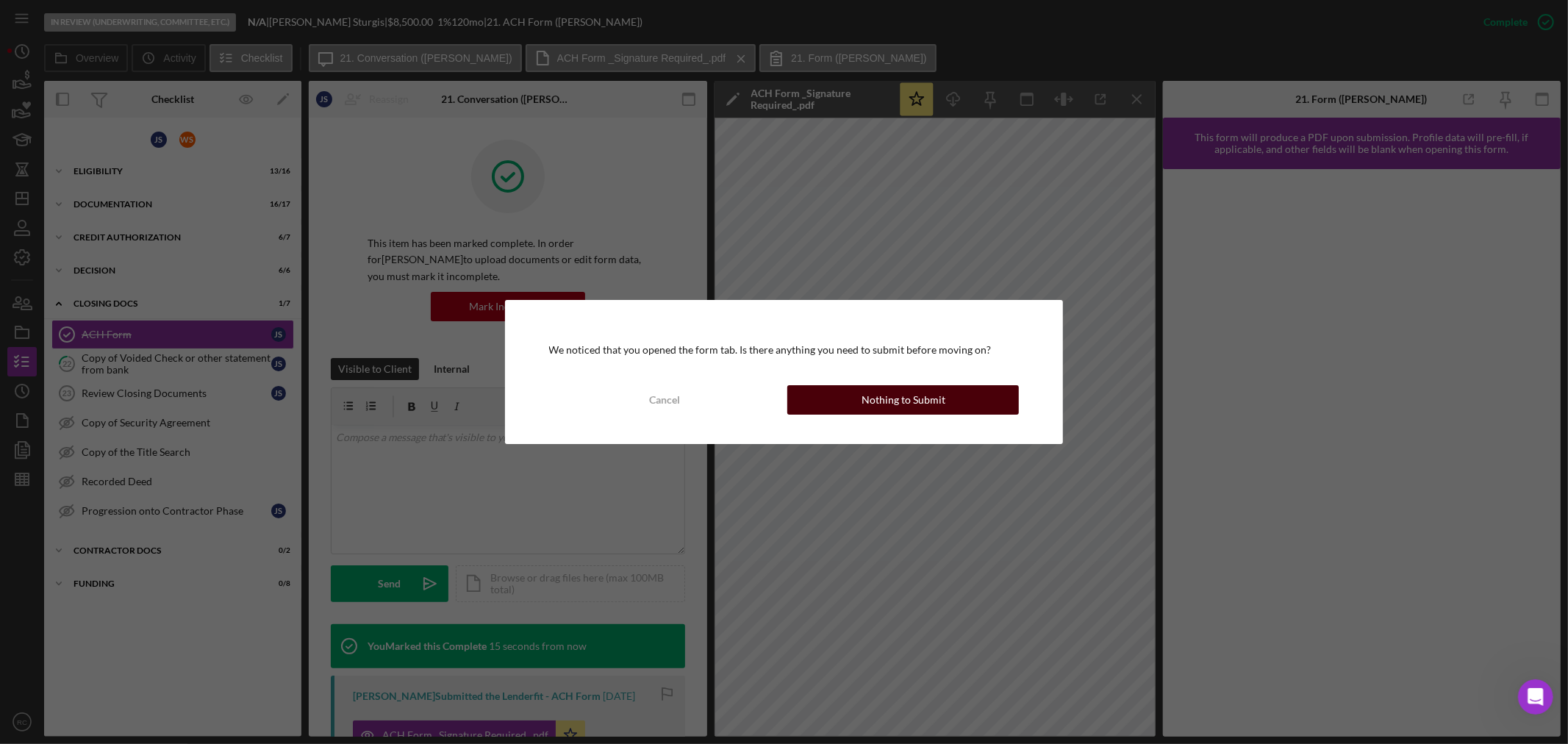
click at [863, 400] on button "Nothing to Submit" at bounding box center [903, 400] width 232 height 29
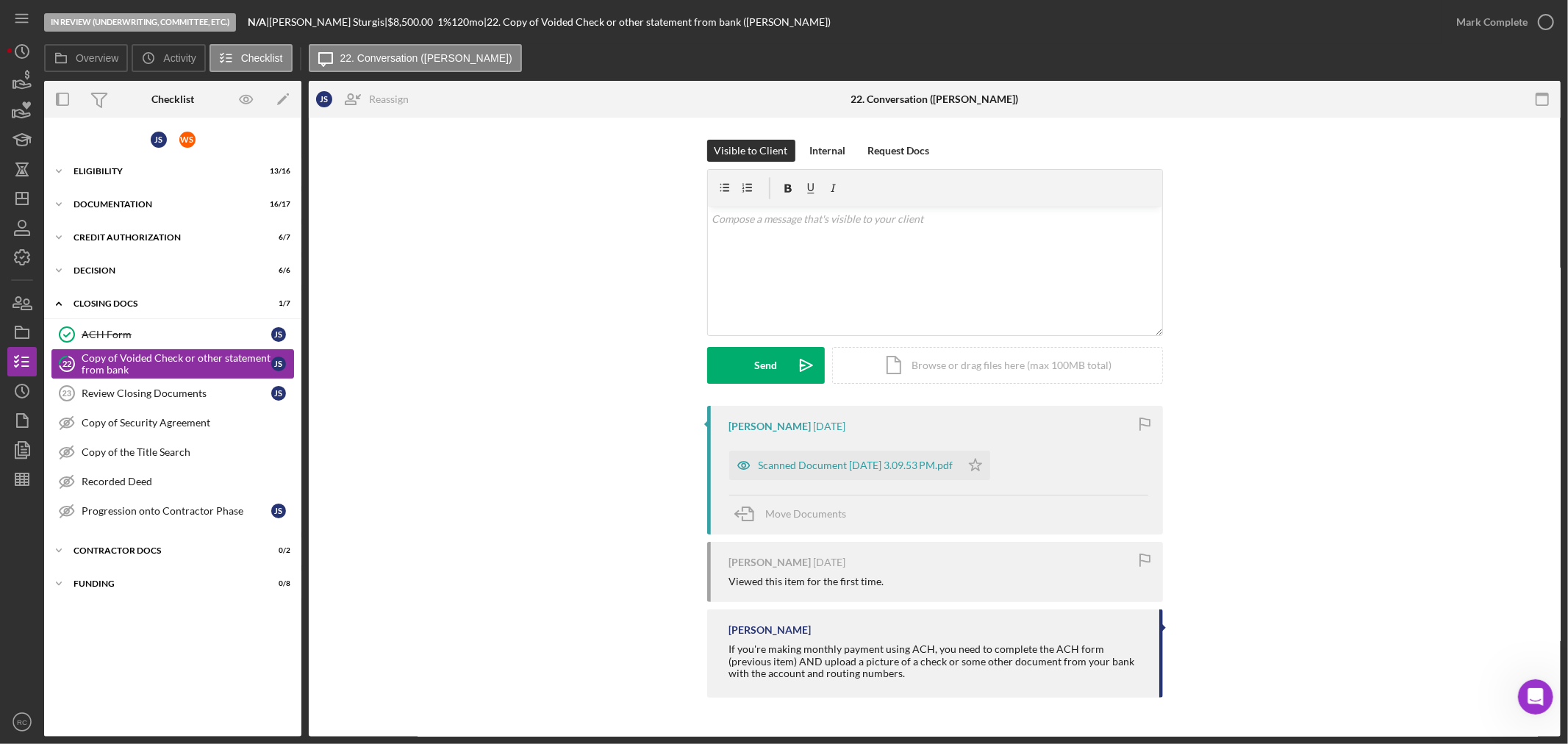
click at [224, 355] on div "Copy of Voided Check or other statement from bank" at bounding box center [176, 363] width 190 height 23
click at [884, 466] on div "Scanned Document [DATE] 3.09.53 PM.pdf" at bounding box center [856, 465] width 195 height 12
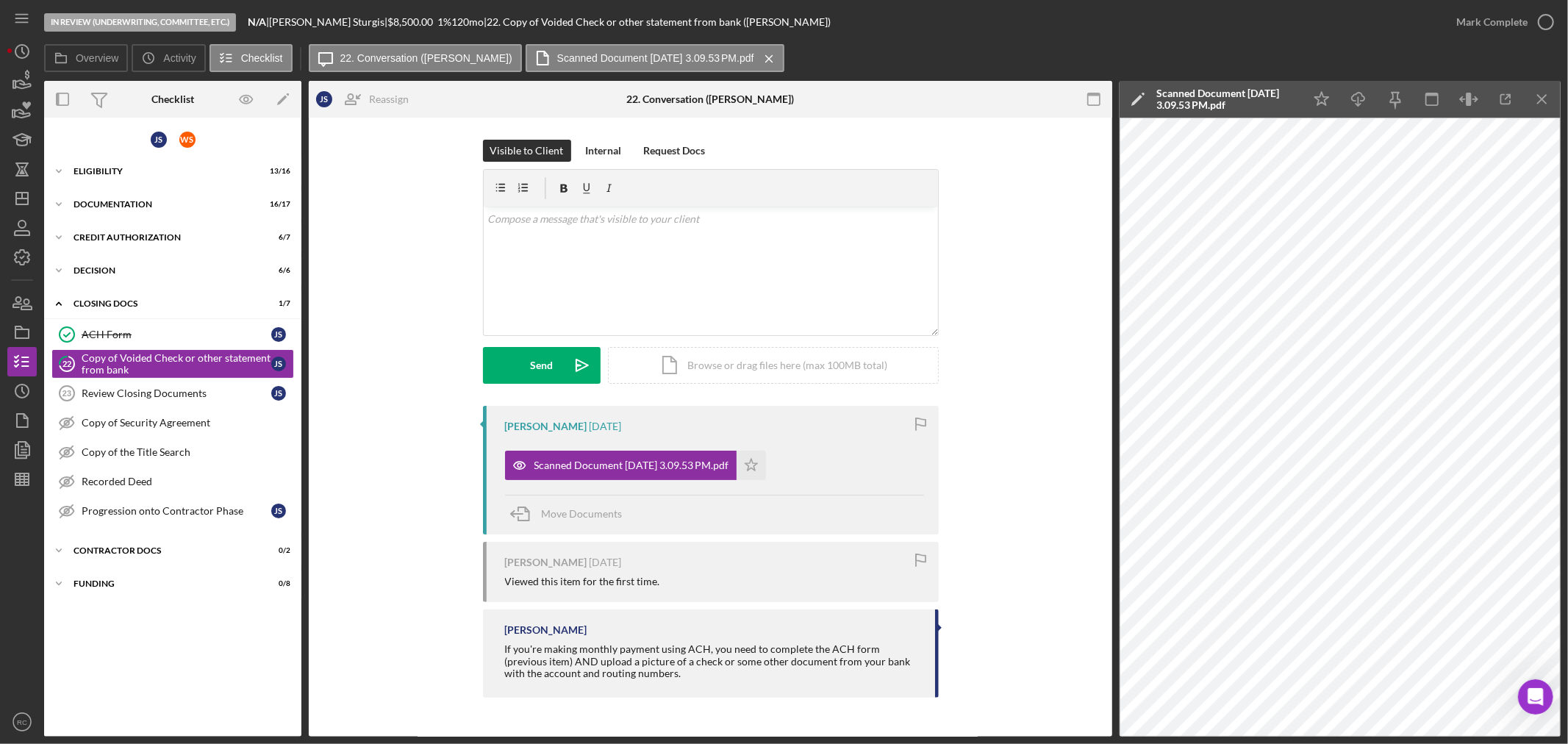
click at [1215, 111] on div "Scanned Document [DATE] 3.09.53 PM.pdf" at bounding box center [1225, 99] width 140 height 23
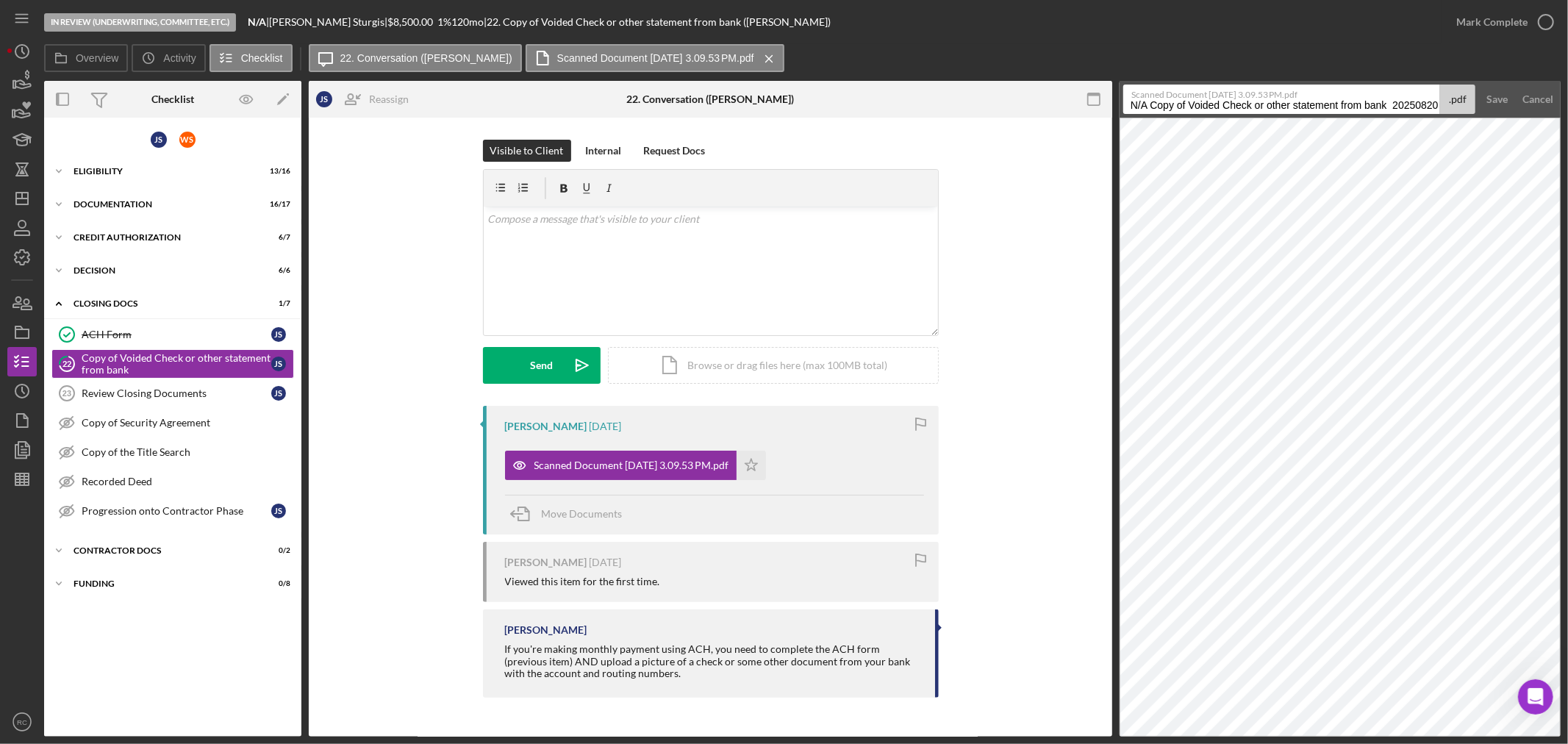
click at [1372, 105] on input "N/A Copy of Voided Check or other statement from bank 20250820" at bounding box center [1282, 99] width 317 height 29
click at [1371, 105] on input "N/A Copy of Voided Check or other statement from bank 20250820" at bounding box center [1282, 99] width 317 height 29
type input "Voided Check"
click at [1494, 101] on div "Save" at bounding box center [1497, 99] width 22 height 29
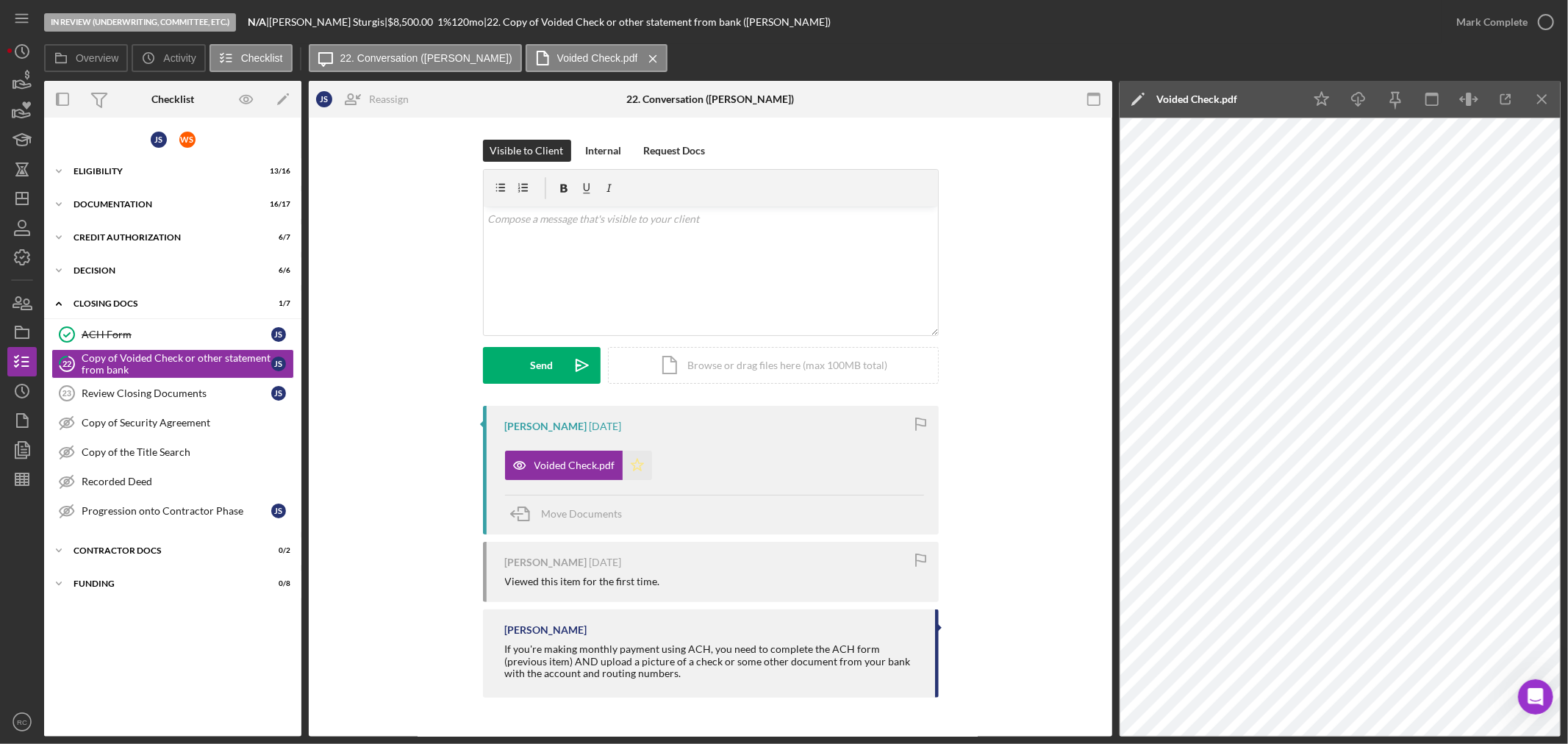
click at [638, 466] on icon "Icon/Star" at bounding box center [637, 464] width 29 height 29
click at [1458, 23] on div "Mark Complete" at bounding box center [1492, 22] width 71 height 29
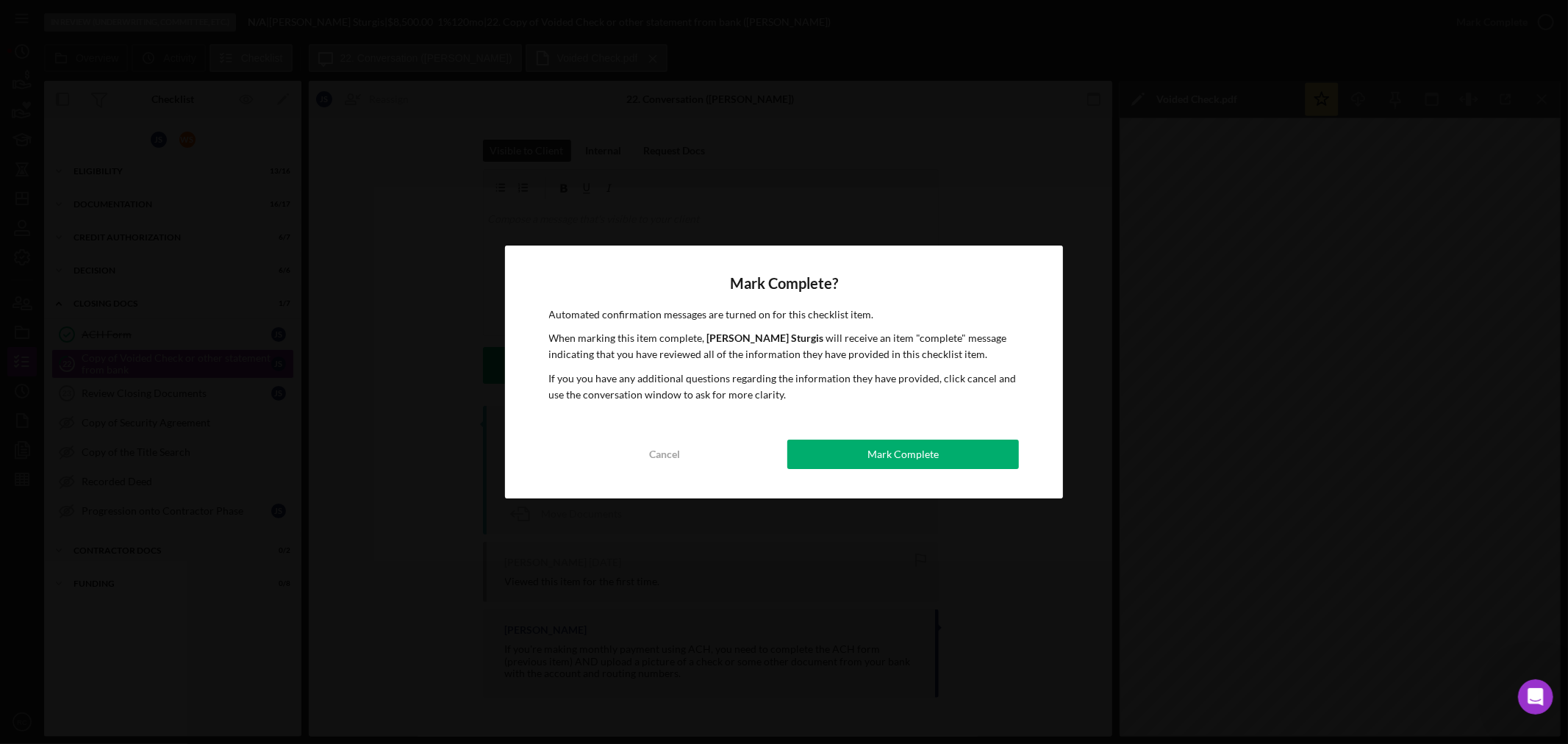
click at [926, 476] on div "Mark Complete? Automated confirmation messages are turned on for this checklist…" at bounding box center [784, 372] width 558 height 253
click at [928, 460] on div "Mark Complete" at bounding box center [903, 453] width 71 height 29
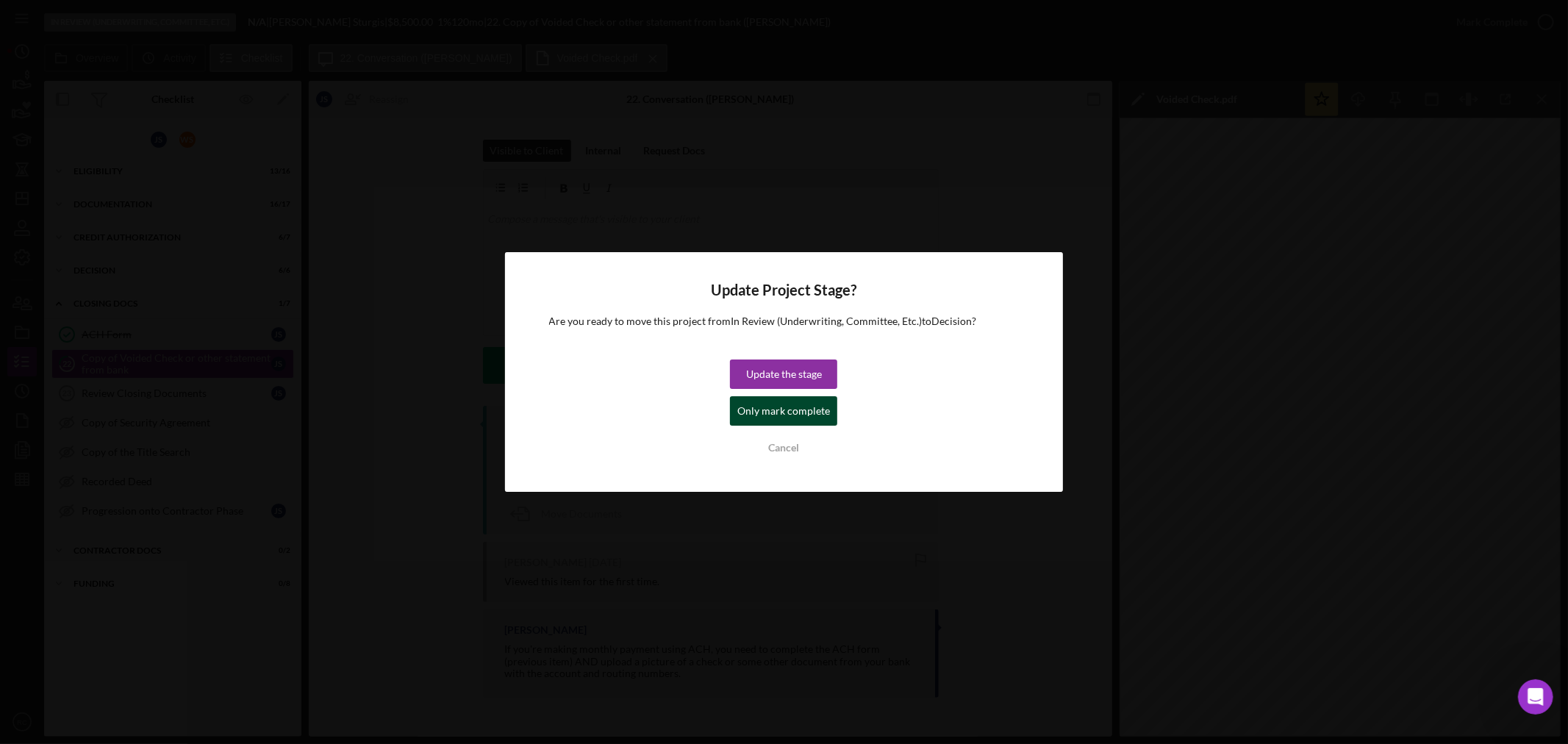
click at [827, 415] on div "Only mark complete" at bounding box center [784, 410] width 93 height 29
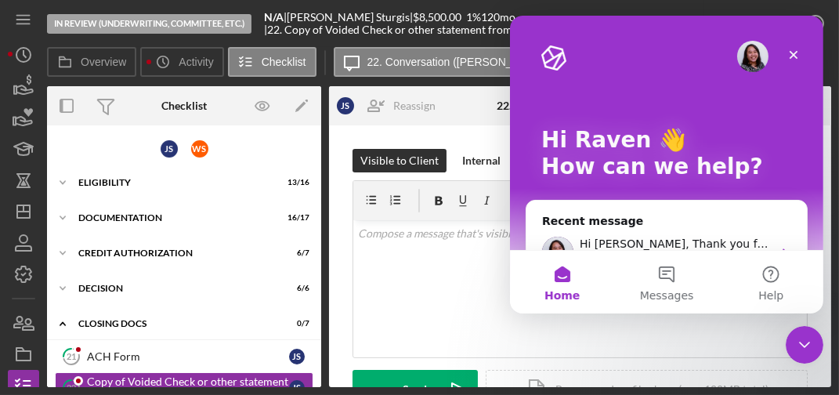
scroll to position [130, 0]
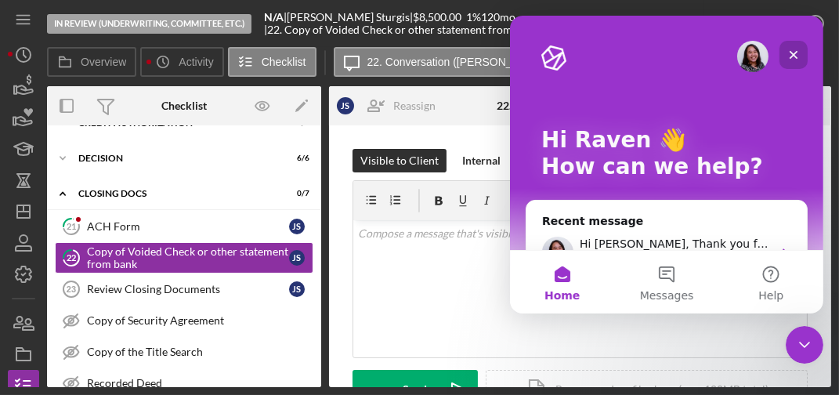
click at [788, 56] on icon "Close" at bounding box center [793, 55] width 13 height 13
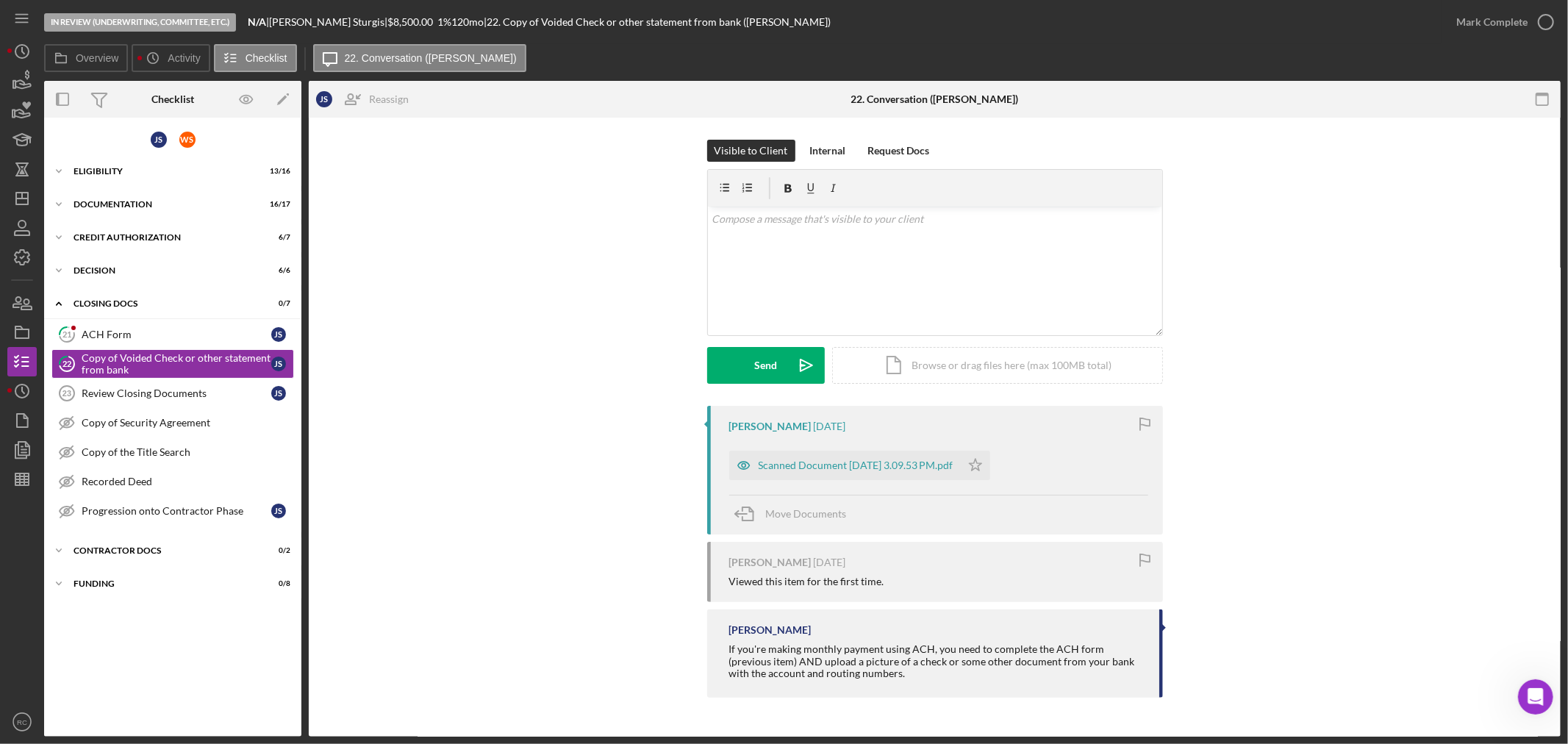
scroll to position [0, 0]
click at [885, 466] on div "Scanned Document [DATE] 3.09.53 PM.pdf" at bounding box center [856, 465] width 195 height 12
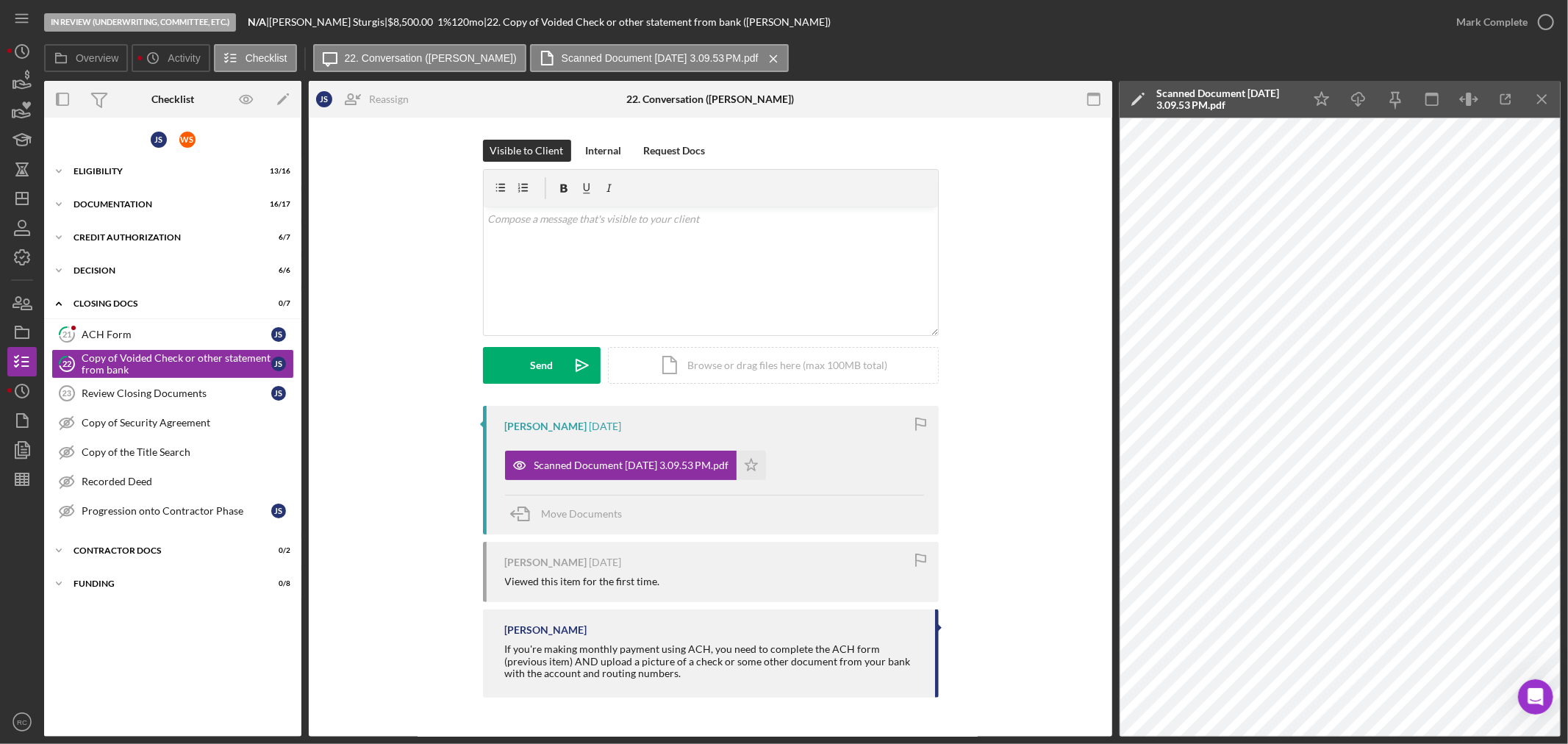
click at [1046, 401] on div "Visible to Client Internal Request Docs v Color teal Color pink Remove color Ad…" at bounding box center [710, 273] width 759 height 266
